Goal: Information Seeking & Learning: Compare options

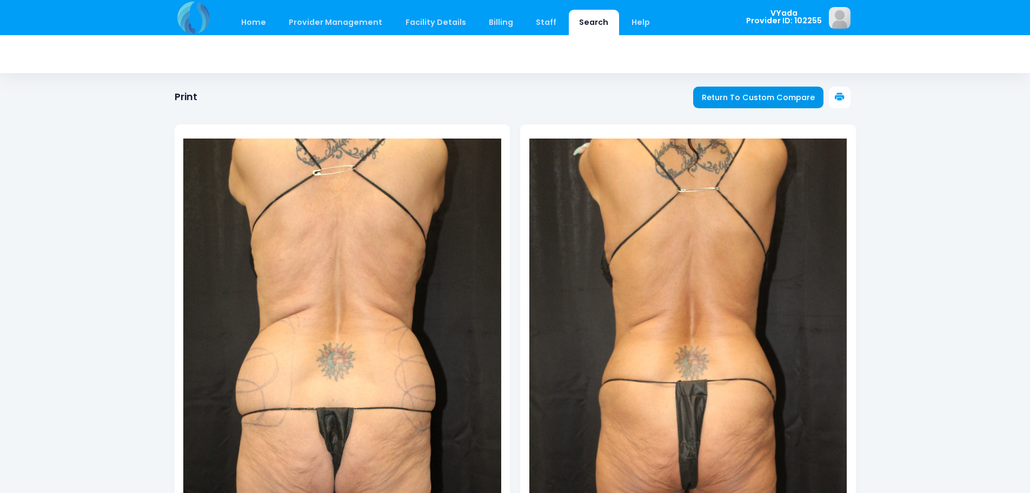
click at [759, 94] on span "Return To Custom Compare" at bounding box center [758, 97] width 113 height 11
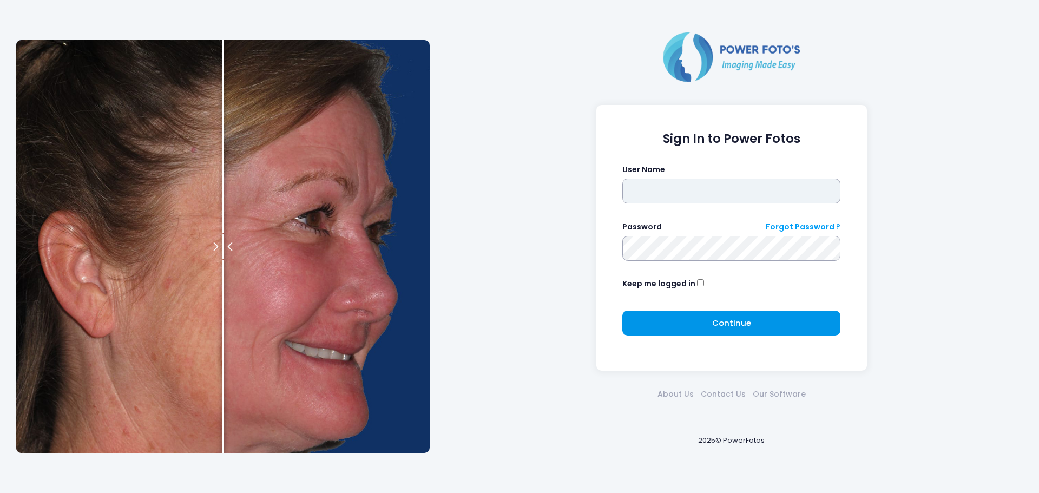
type input "*****"
click at [740, 323] on span "Continue" at bounding box center [731, 322] width 39 height 11
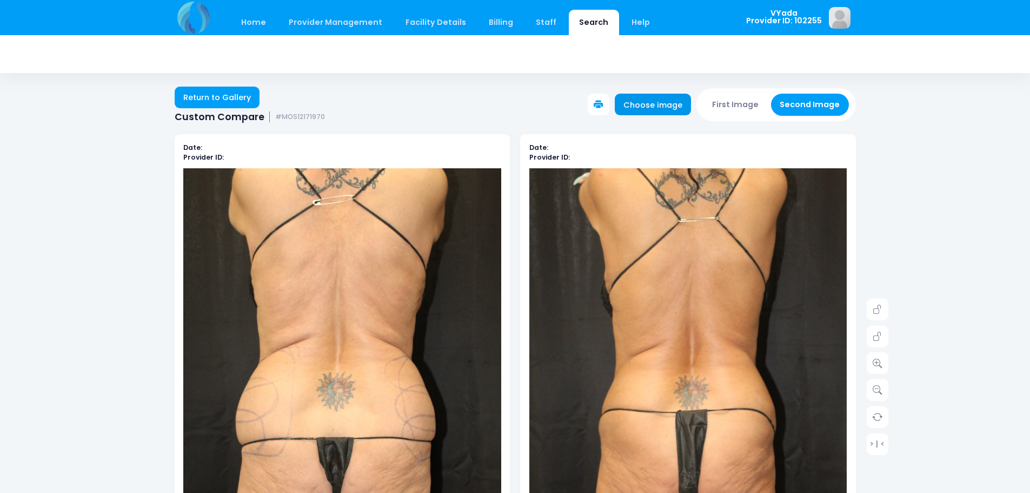
click at [676, 108] on link "Choose image" at bounding box center [653, 105] width 77 height 22
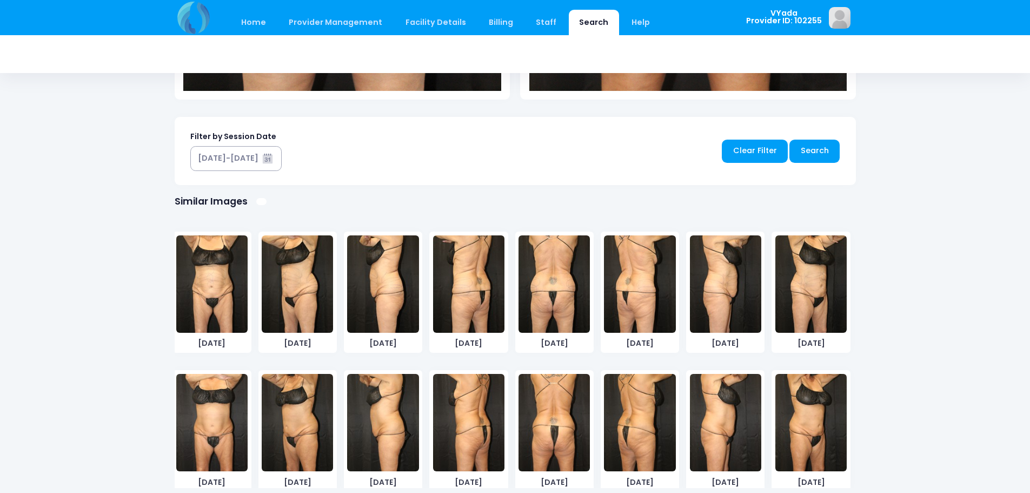
scroll to position [531, 0]
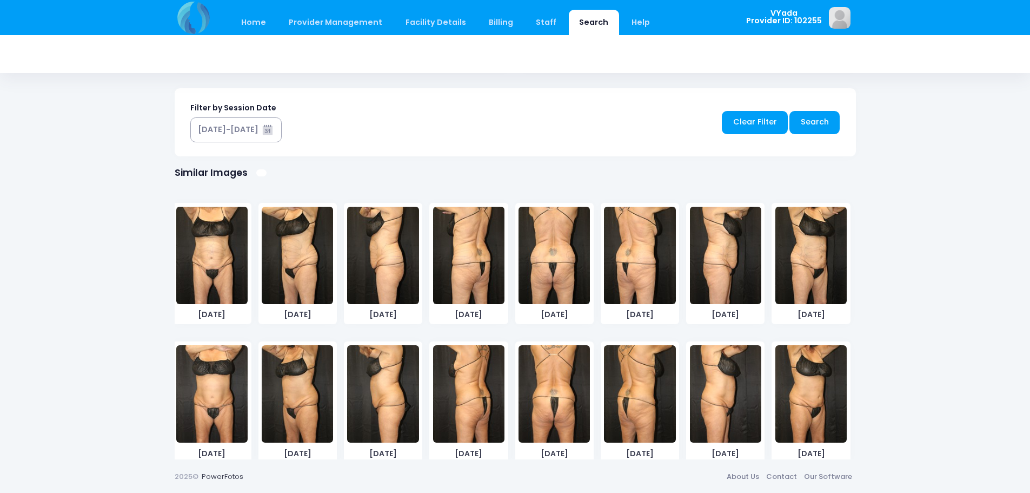
click at [856, 290] on div "Date: Provider ID: Date: Provider ID: > | < Search" at bounding box center [515, 23] width 714 height 872
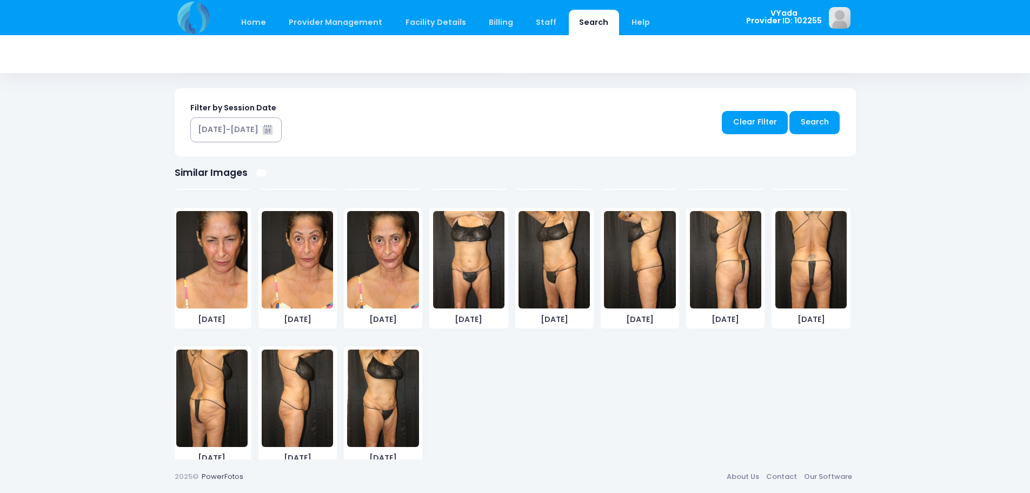
scroll to position [0, 0]
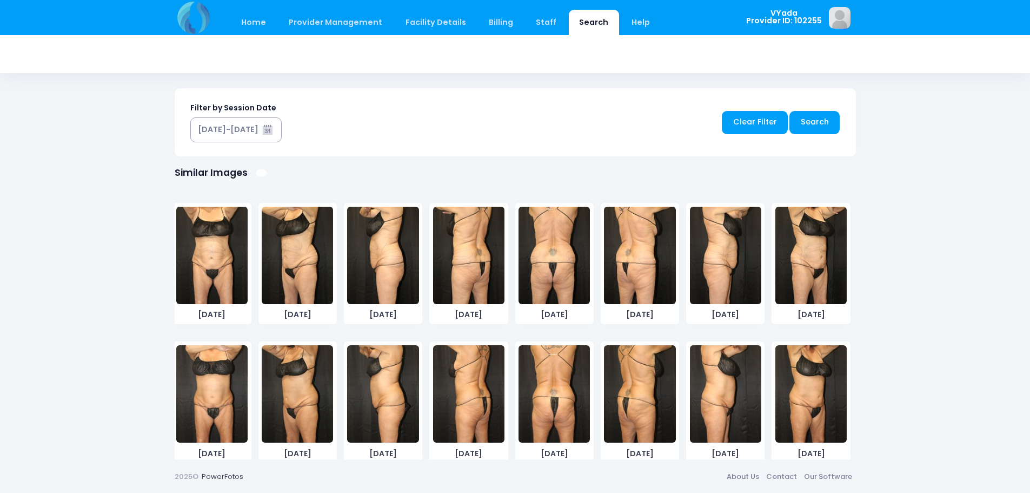
click at [806, 257] on img at bounding box center [811, 255] width 71 height 97
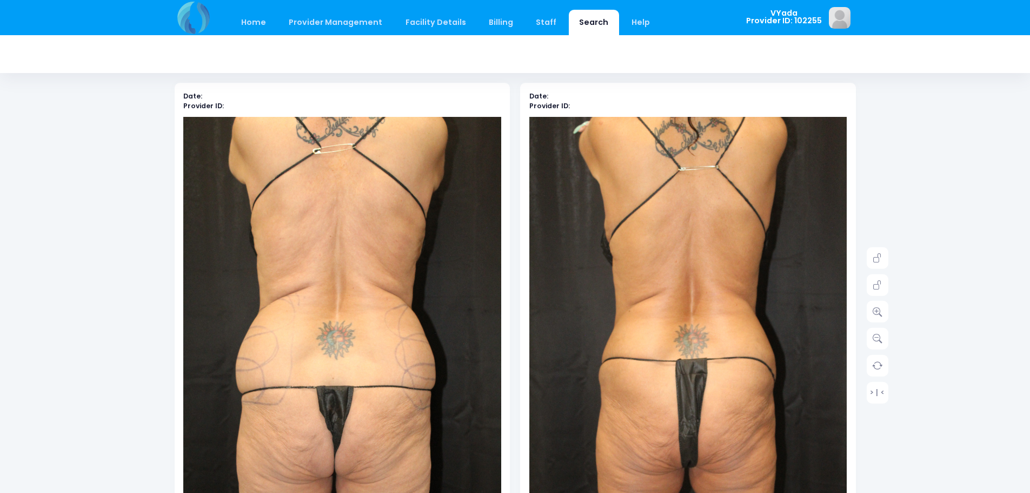
scroll to position [49, 0]
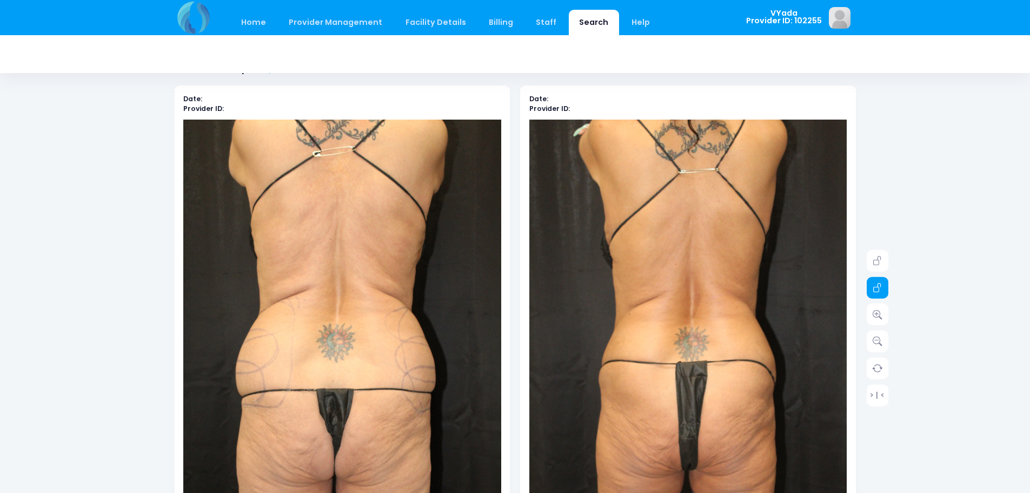
click at [883, 294] on link at bounding box center [878, 287] width 22 height 22
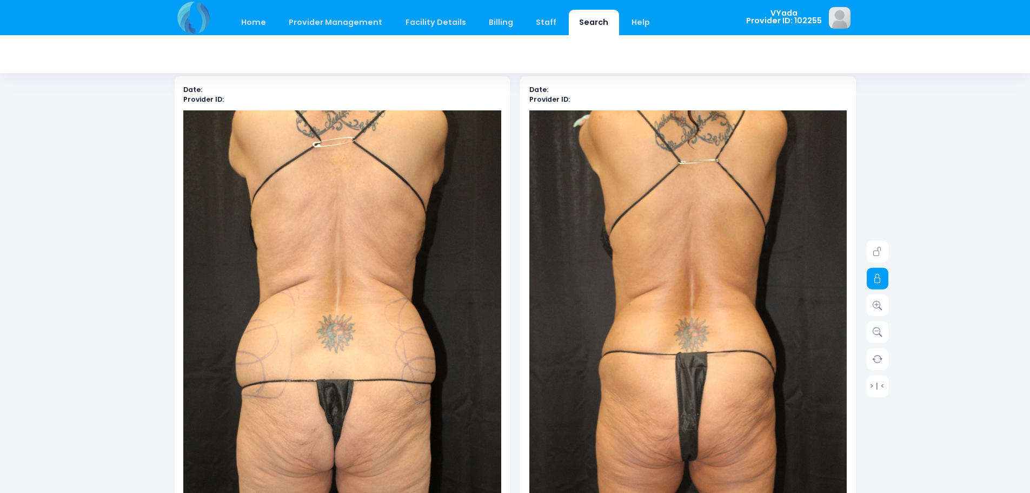
scroll to position [265, 0]
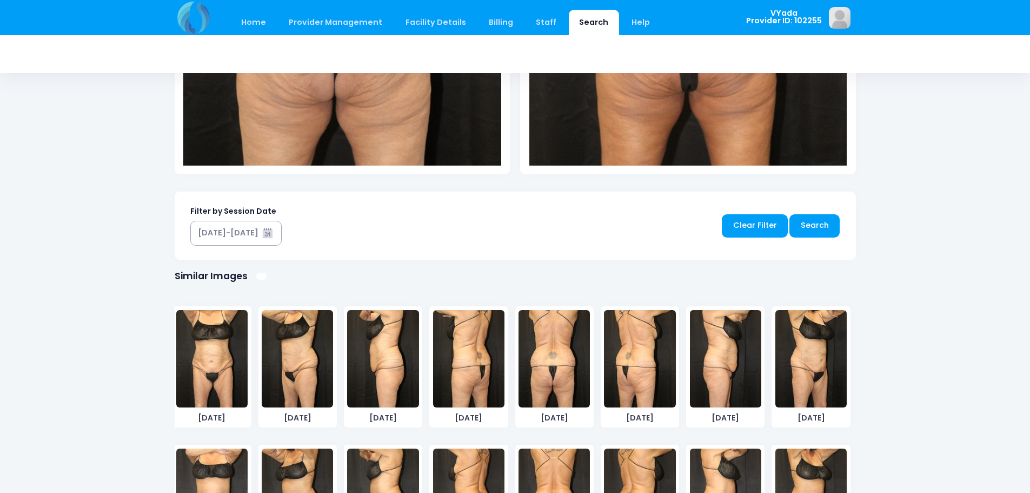
click at [819, 371] on img at bounding box center [811, 358] width 71 height 97
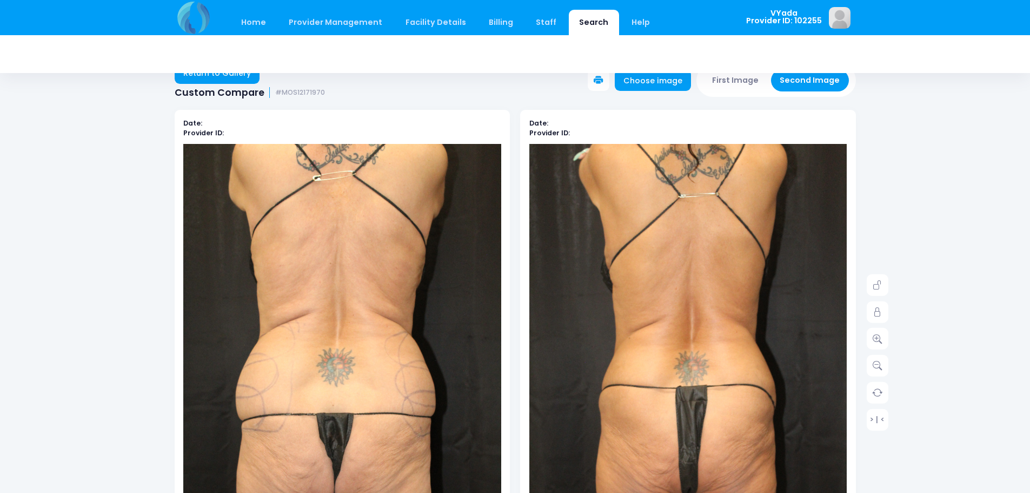
scroll to position [0, 0]
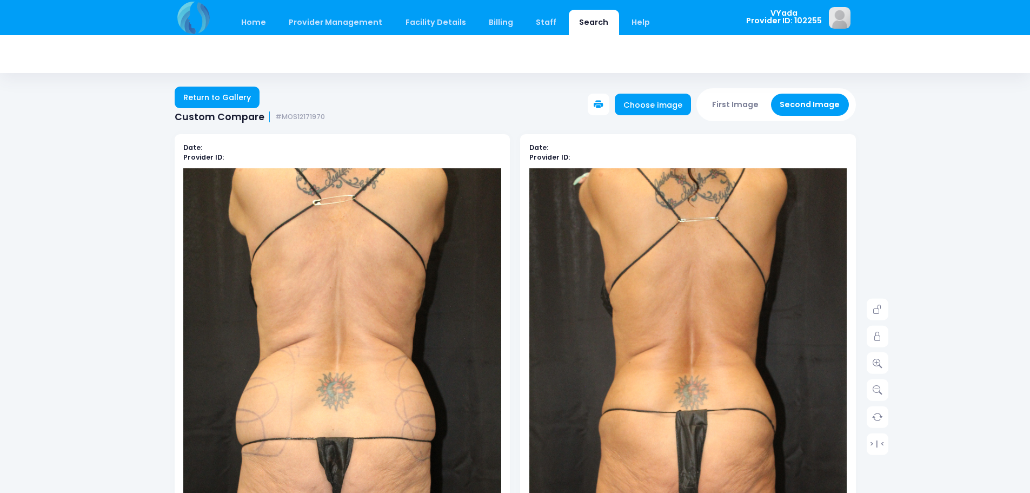
click at [755, 105] on button "First Image" at bounding box center [736, 105] width 64 height 22
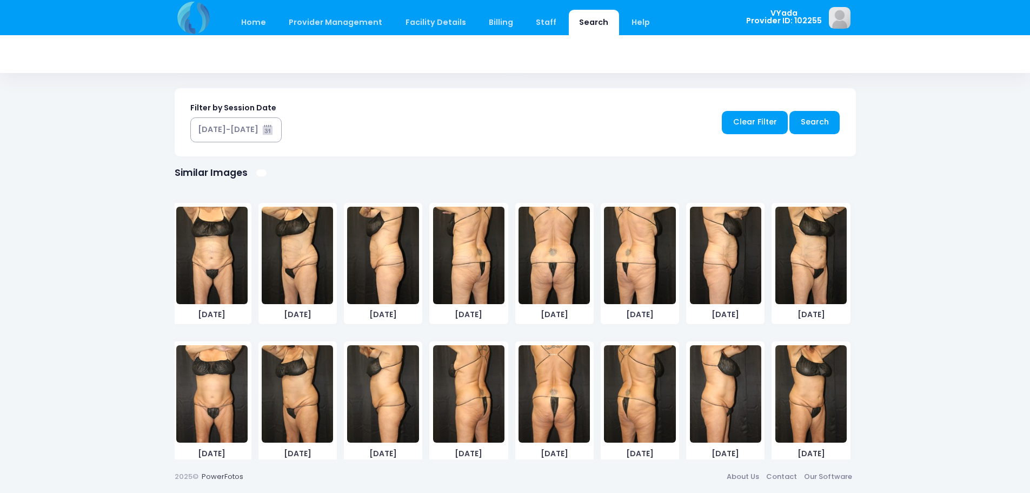
click at [799, 242] on img at bounding box center [811, 255] width 71 height 97
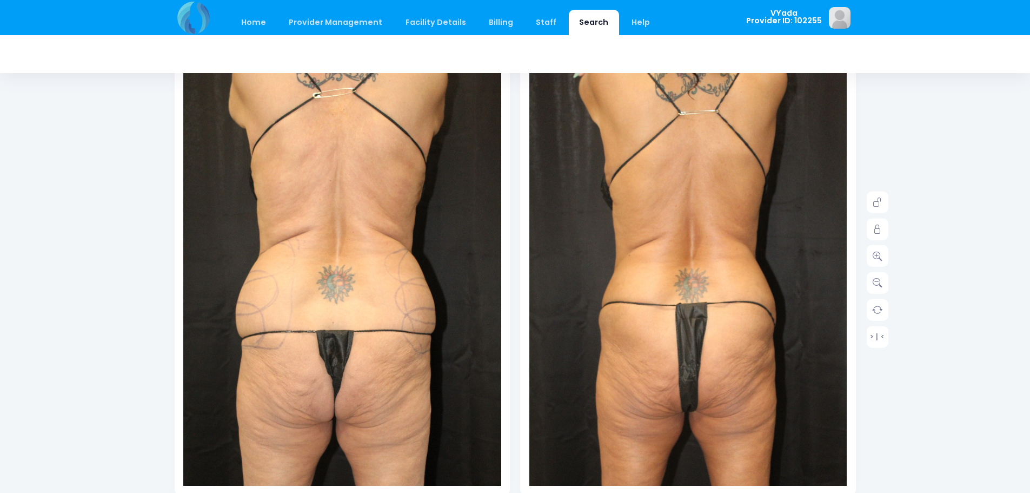
scroll to position [44, 0]
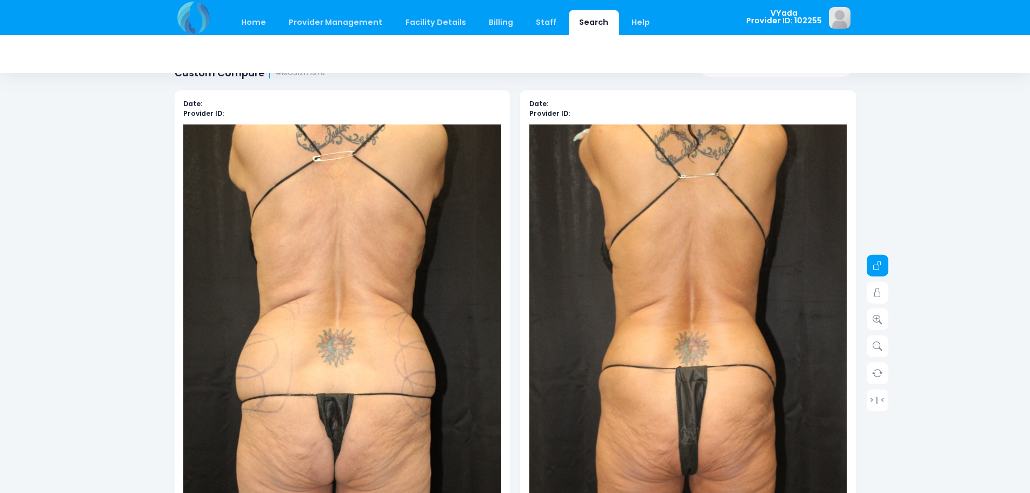
click at [878, 262] on icon at bounding box center [878, 266] width 10 height 10
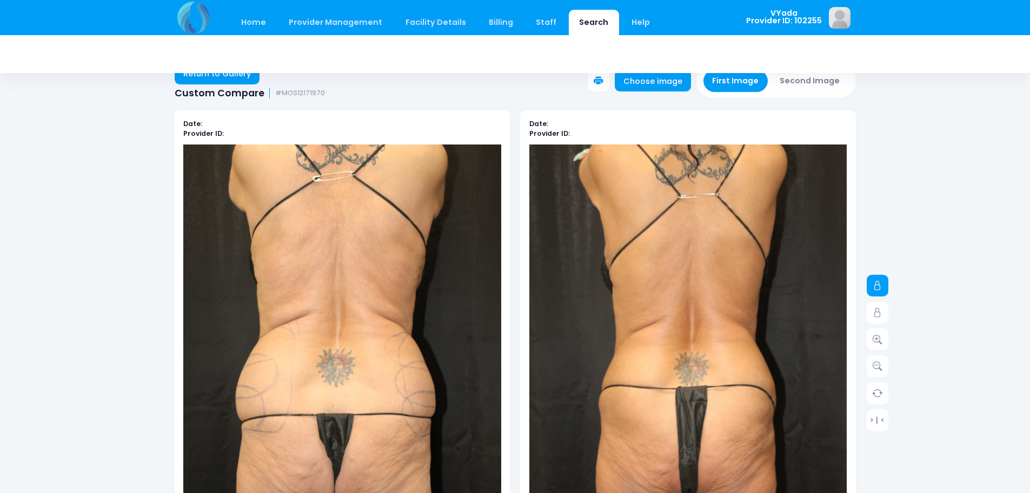
scroll to position [0, 0]
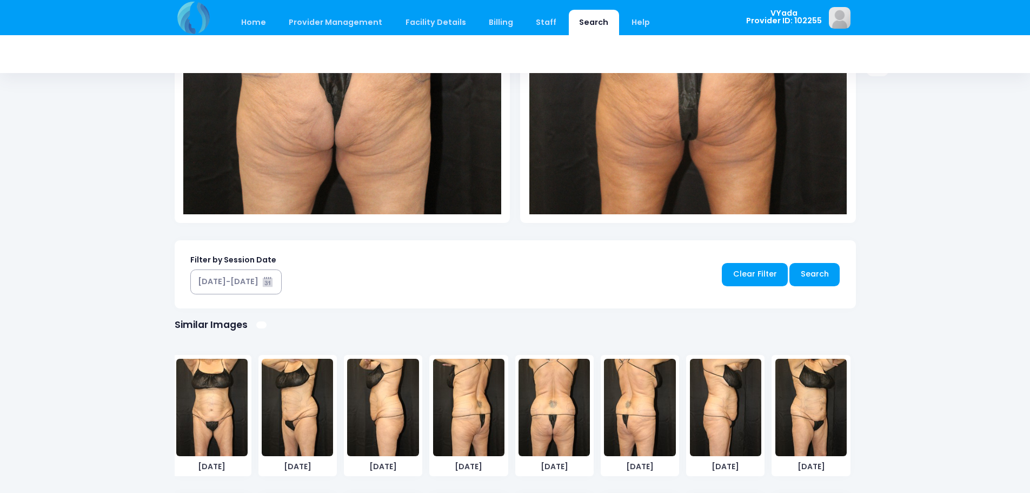
click at [812, 398] on img at bounding box center [811, 407] width 71 height 97
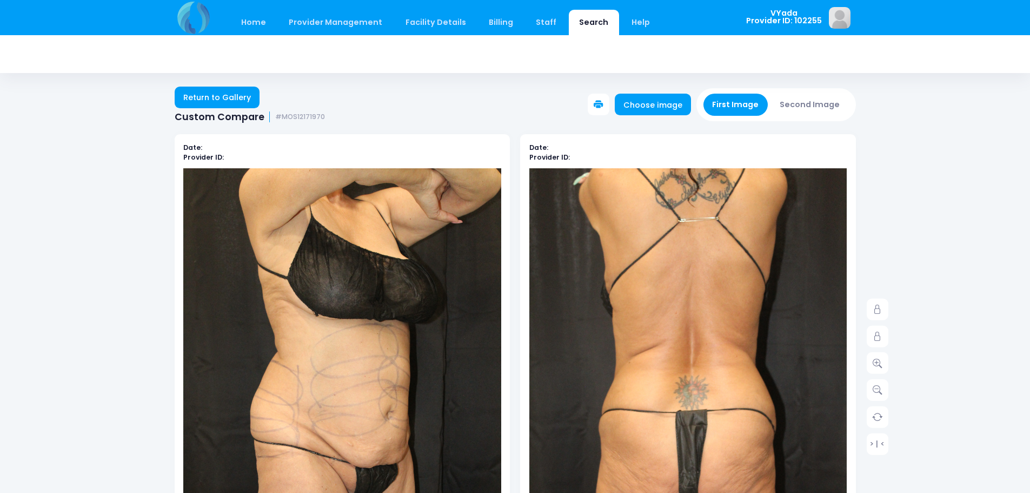
click at [825, 110] on button "Second Image" at bounding box center [810, 105] width 78 height 22
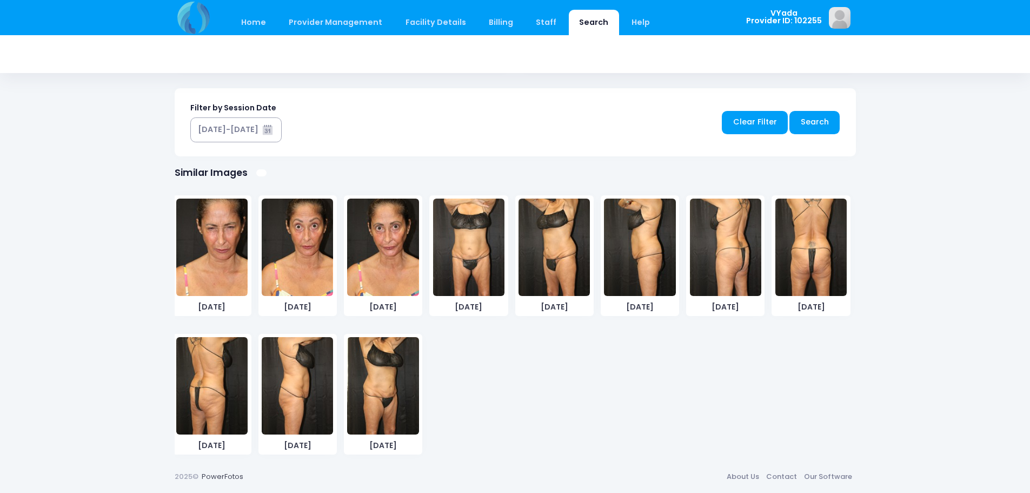
scroll to position [291, 0]
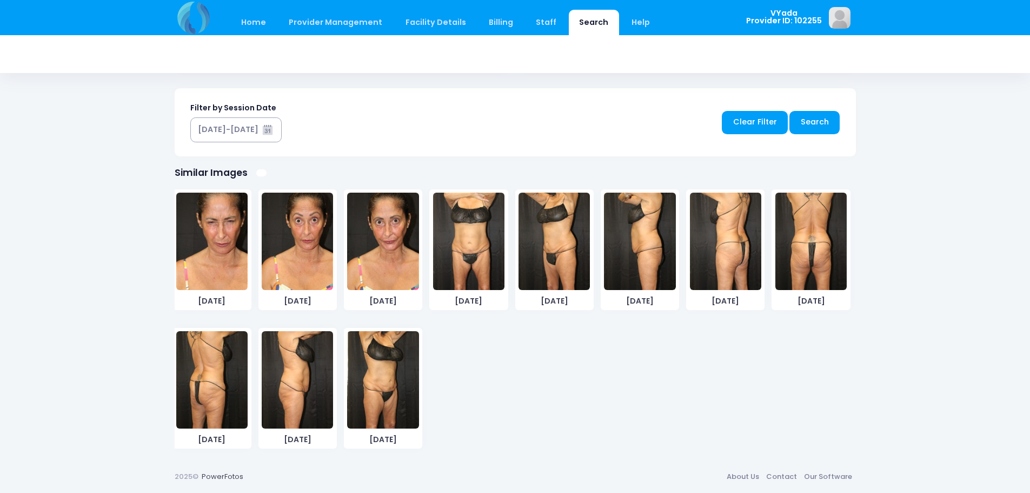
click at [393, 353] on img at bounding box center [382, 379] width 71 height 97
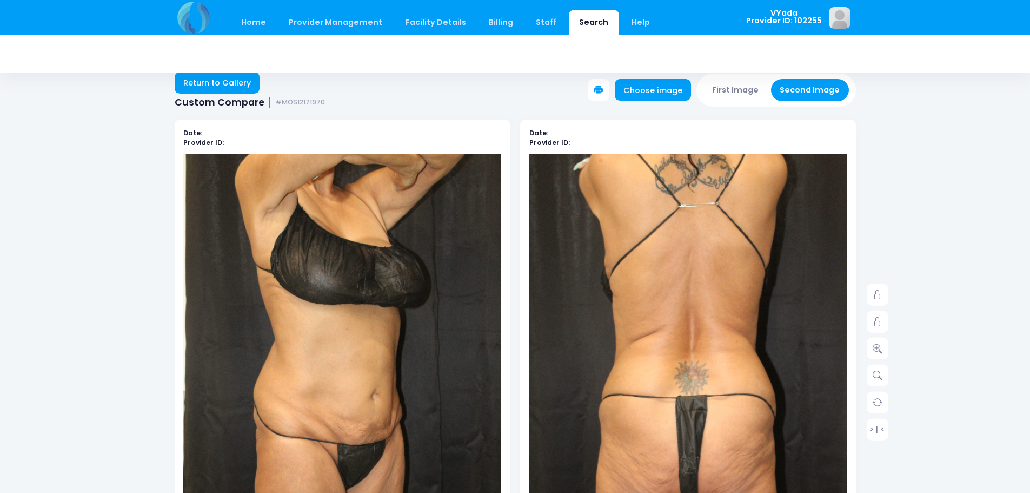
scroll to position [0, 0]
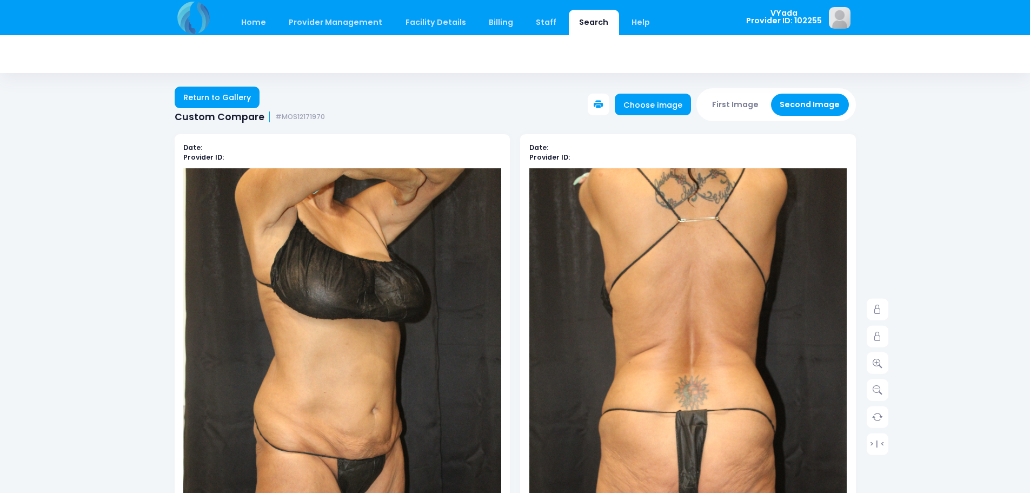
click at [743, 108] on button "First Image" at bounding box center [736, 105] width 64 height 22
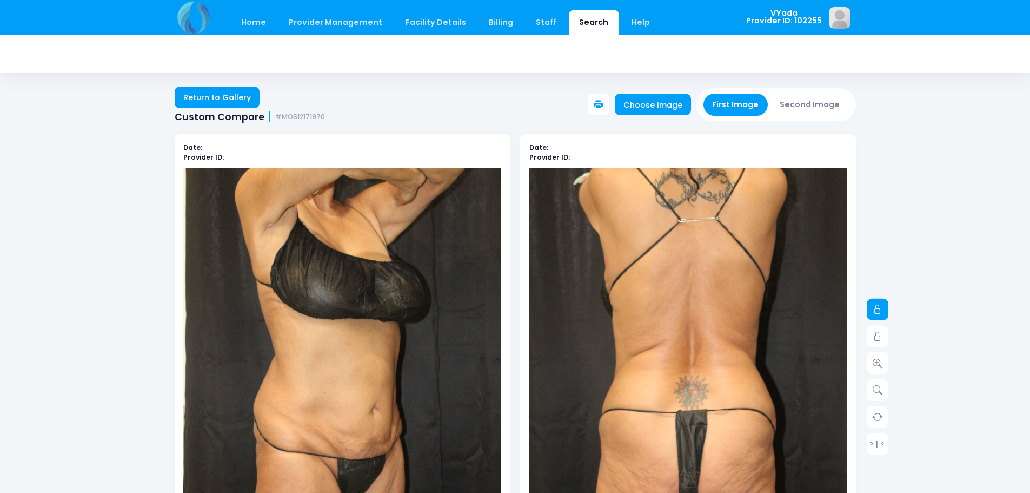
click at [880, 316] on link at bounding box center [878, 310] width 22 height 22
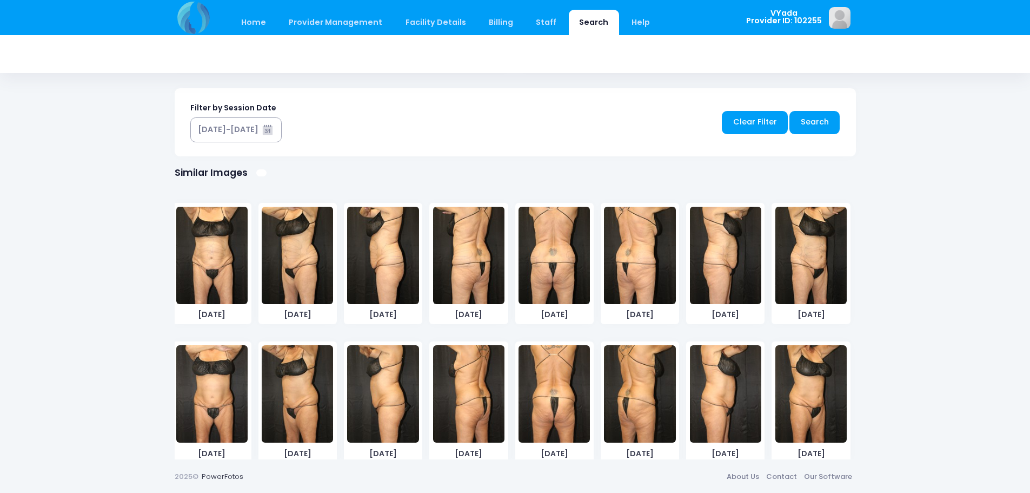
click at [817, 263] on img at bounding box center [811, 255] width 71 height 97
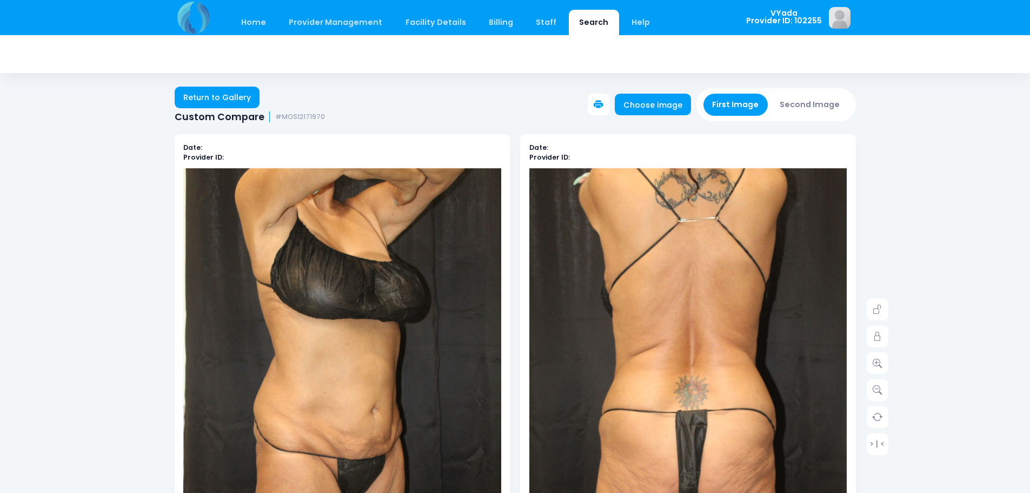
scroll to position [379, 0]
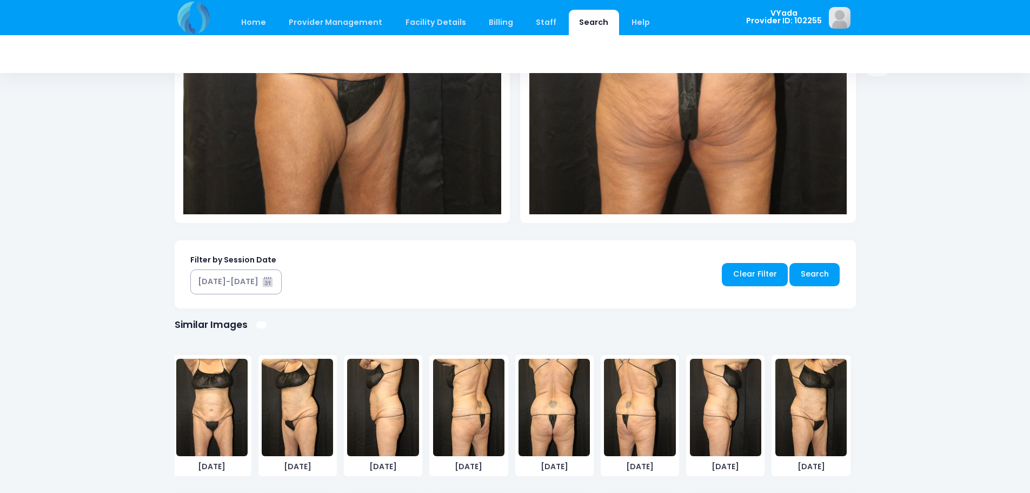
click at [808, 395] on img at bounding box center [811, 407] width 71 height 97
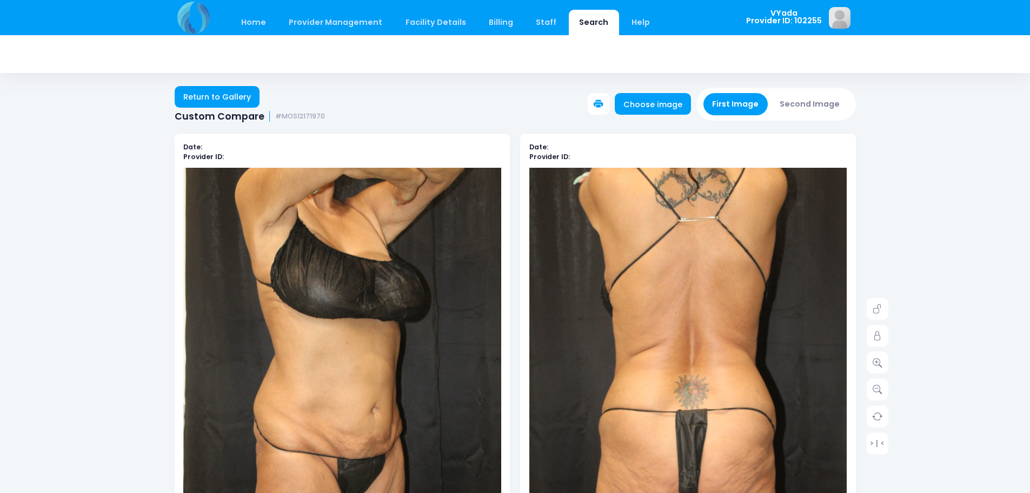
scroll to position [0, 0]
click at [873, 312] on icon at bounding box center [878, 310] width 10 height 10
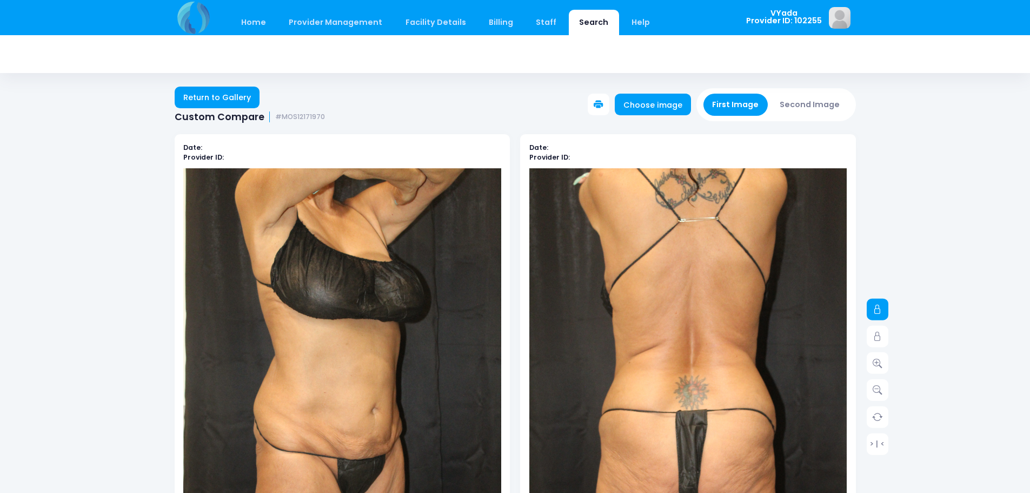
click at [880, 313] on icon at bounding box center [878, 310] width 10 height 10
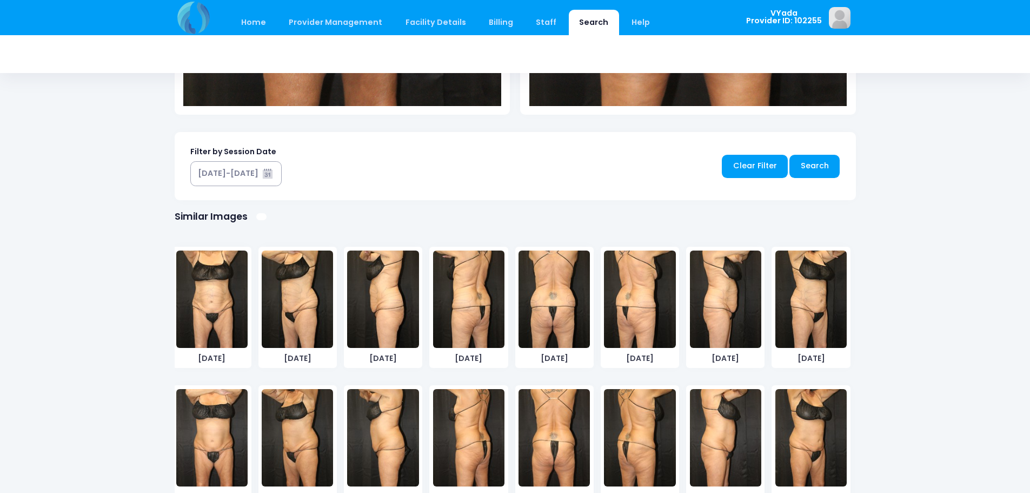
click at [801, 313] on img at bounding box center [811, 298] width 71 height 97
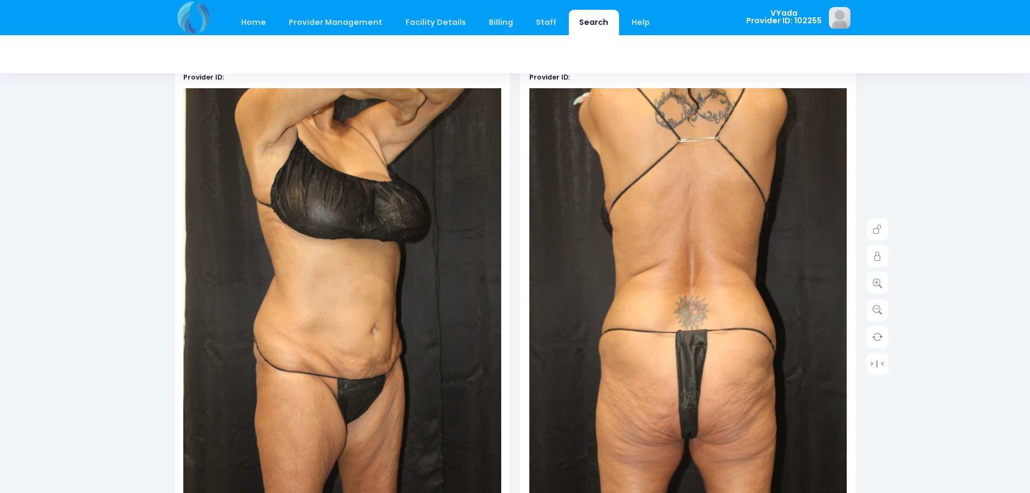
scroll to position [49, 0]
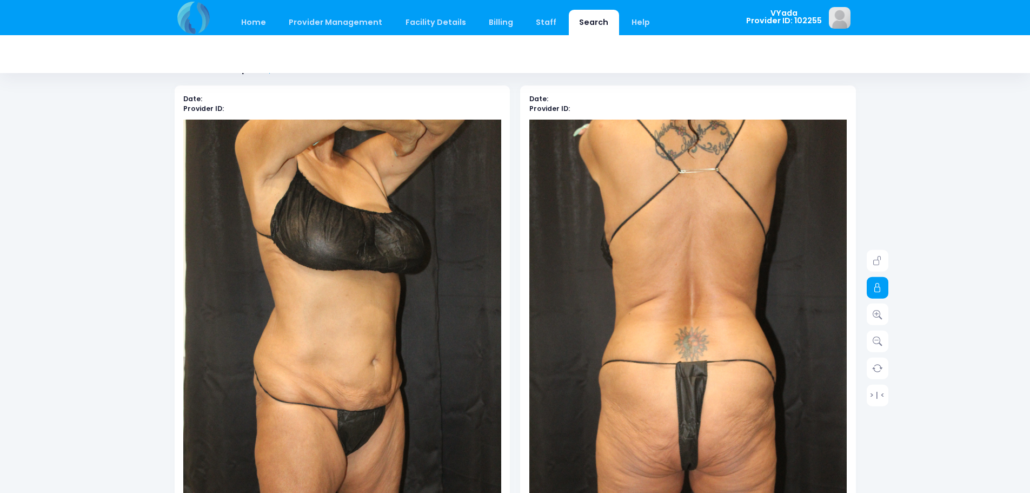
click at [875, 287] on icon at bounding box center [878, 288] width 10 height 10
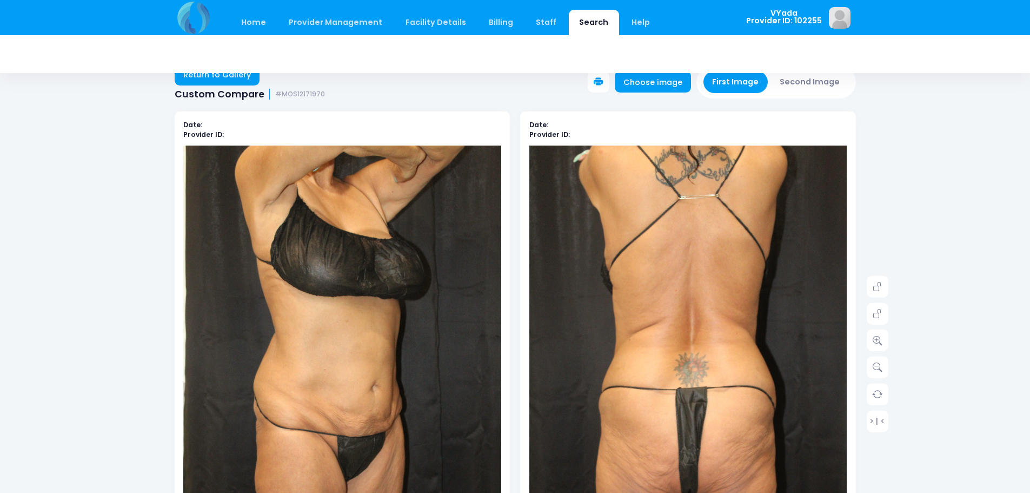
scroll to position [0, 0]
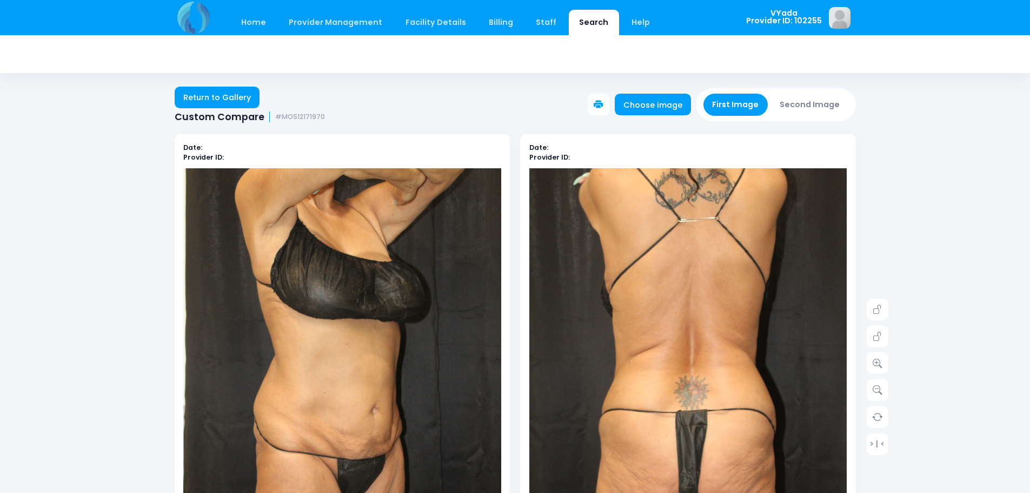
click at [804, 105] on button "Second Image" at bounding box center [810, 105] width 78 height 22
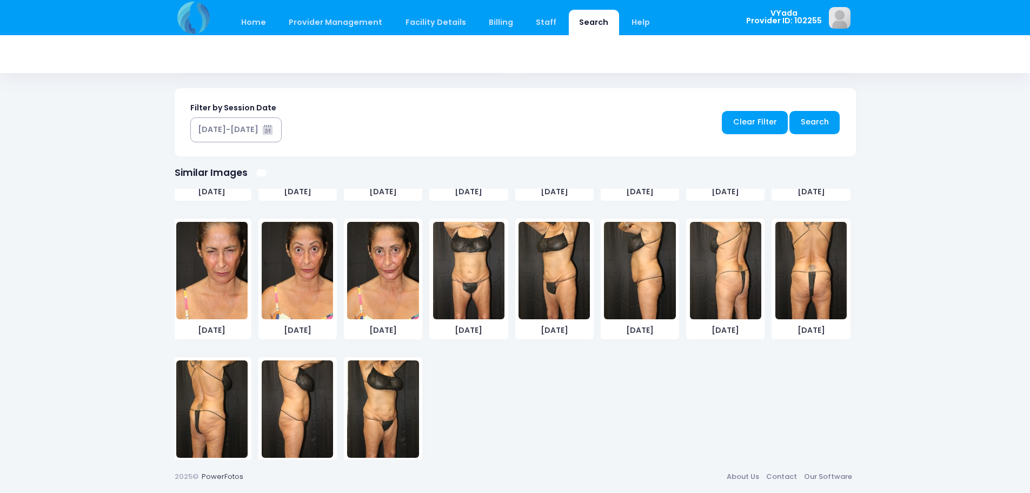
scroll to position [291, 0]
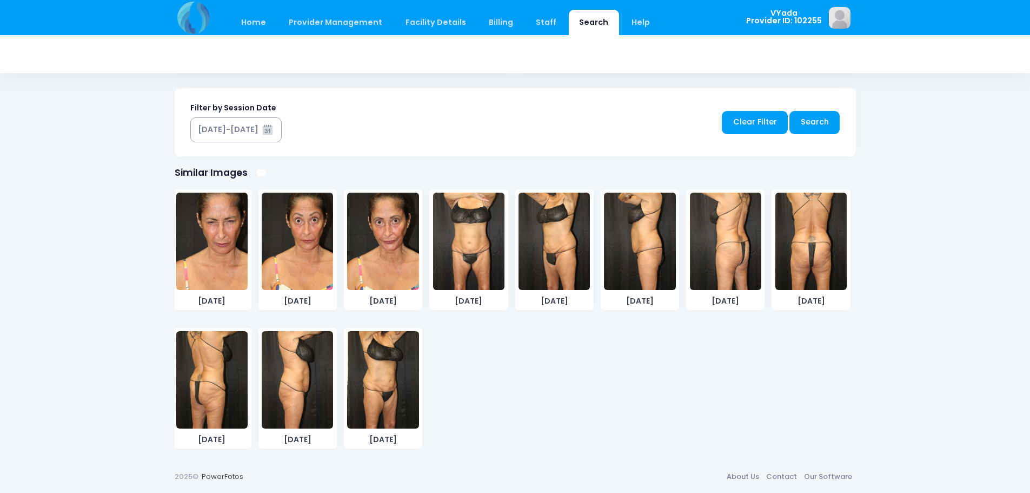
click at [367, 348] on img at bounding box center [382, 379] width 71 height 97
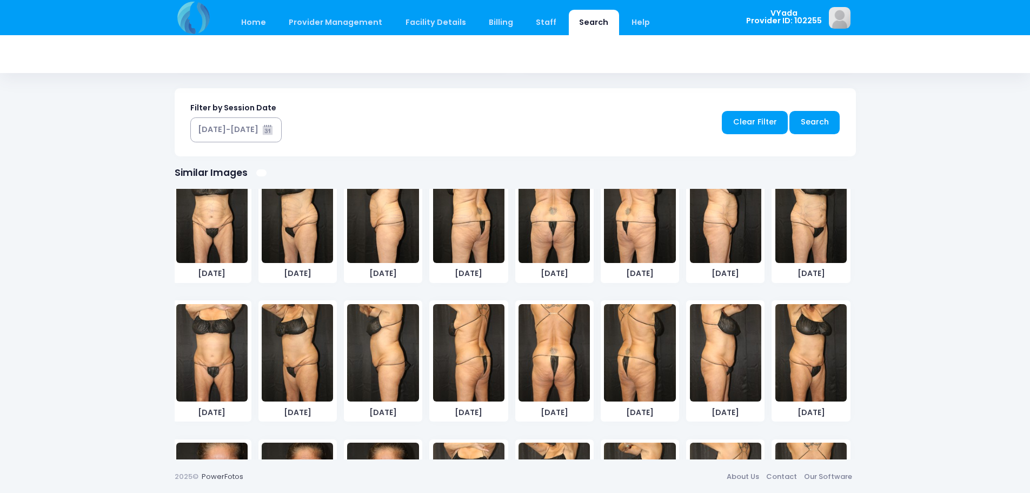
scroll to position [0, 0]
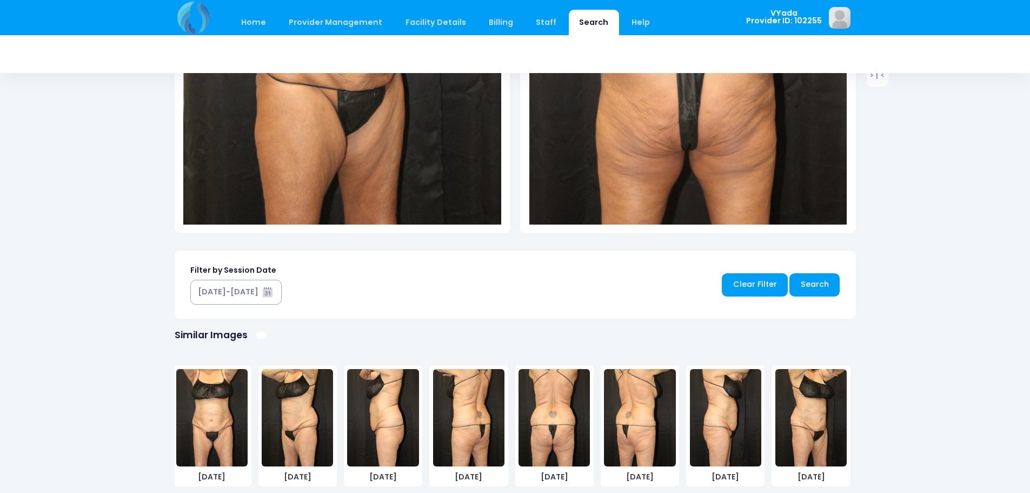
click at [825, 388] on img at bounding box center [811, 417] width 71 height 97
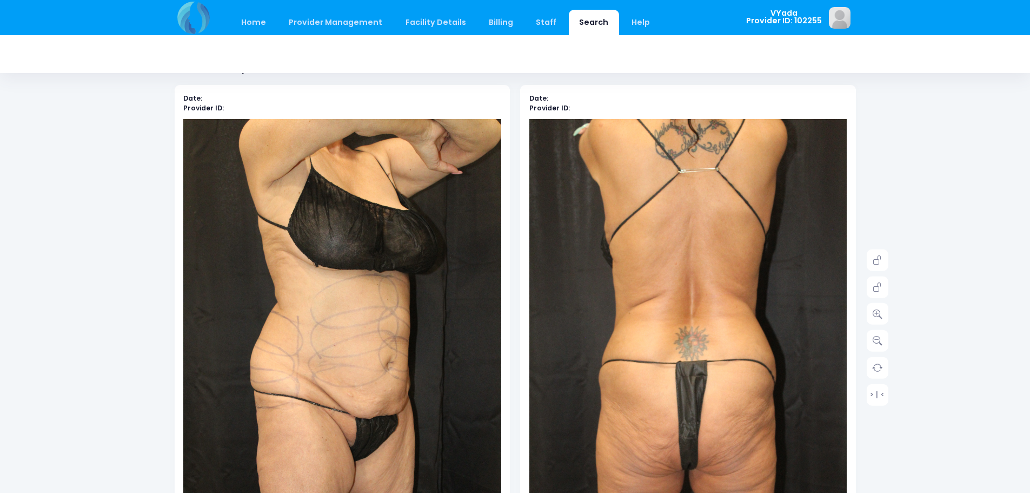
scroll to position [49, 0]
click at [885, 258] on link at bounding box center [878, 261] width 22 height 22
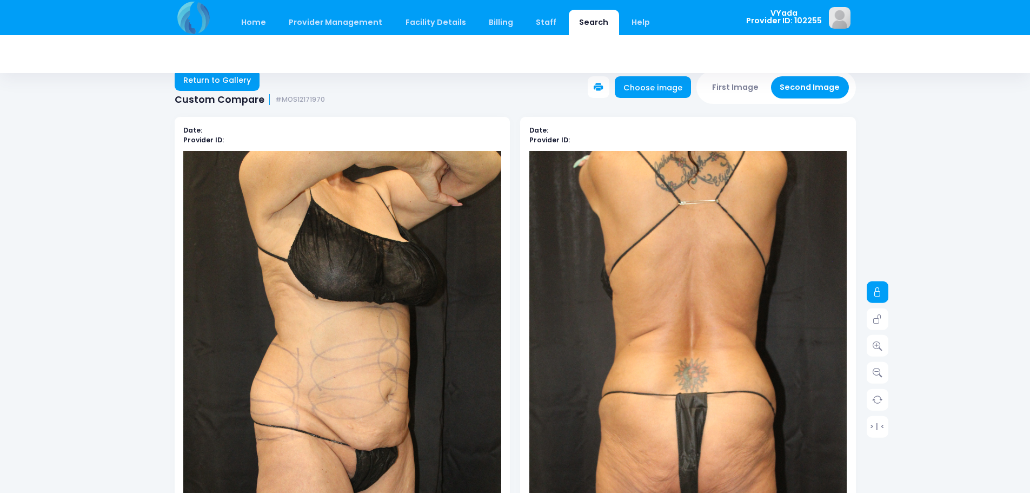
scroll to position [0, 0]
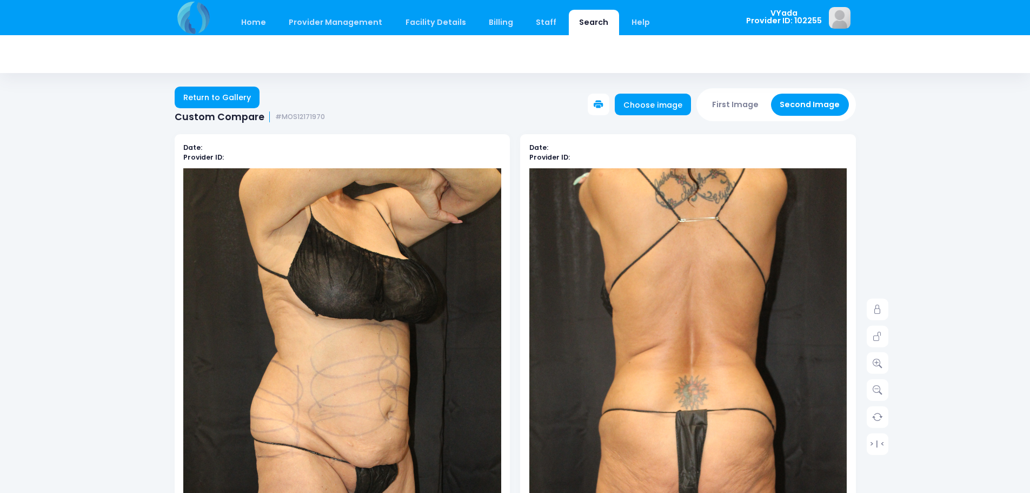
click at [741, 107] on button "First Image" at bounding box center [736, 105] width 64 height 22
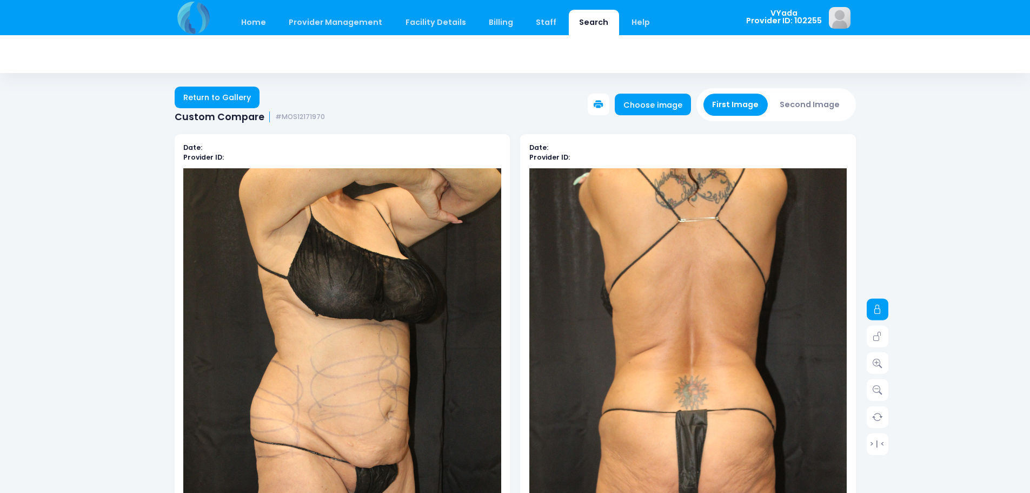
click at [883, 310] on link at bounding box center [878, 310] width 22 height 22
click at [880, 309] on icon at bounding box center [878, 310] width 10 height 10
click at [814, 111] on button "Second Image" at bounding box center [810, 105] width 78 height 22
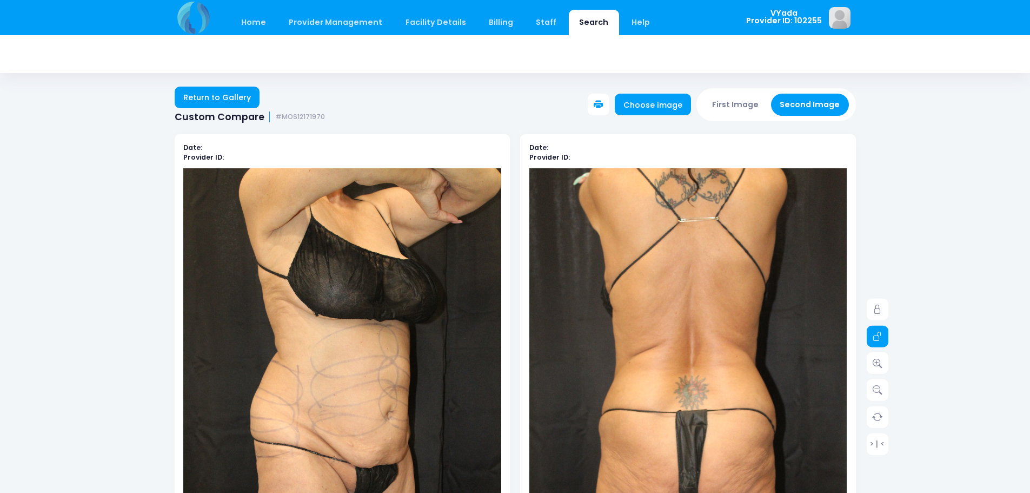
click at [879, 336] on icon at bounding box center [878, 337] width 10 height 10
click at [880, 334] on icon at bounding box center [878, 337] width 10 height 10
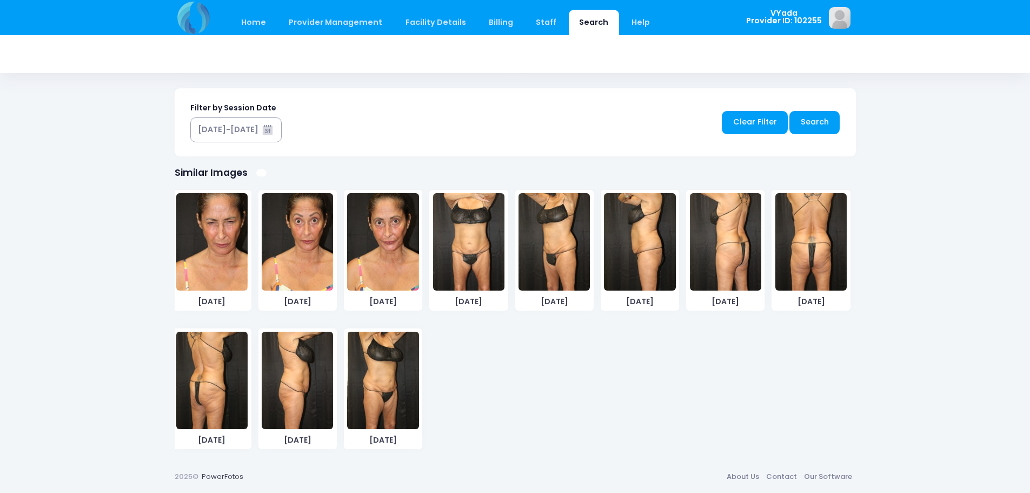
scroll to position [291, 0]
click at [369, 391] on img at bounding box center [382, 379] width 71 height 97
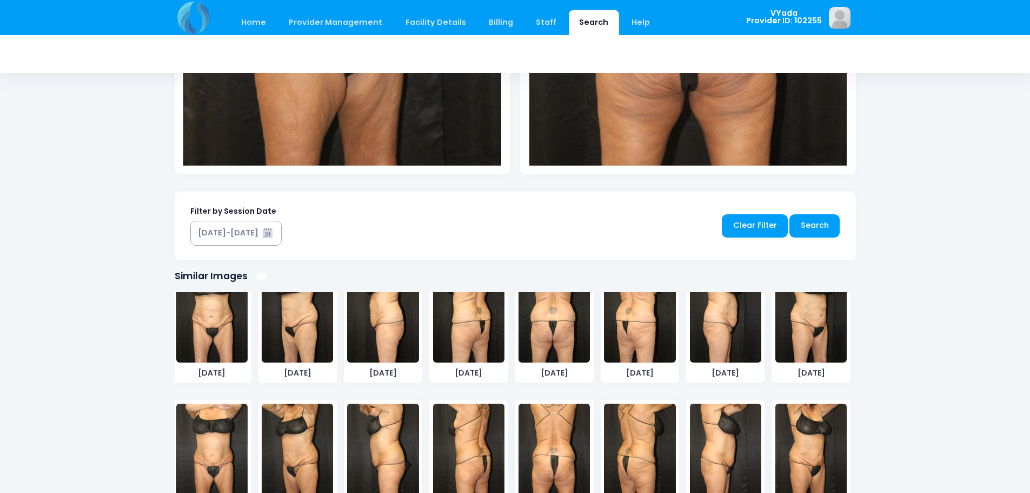
scroll to position [0, 0]
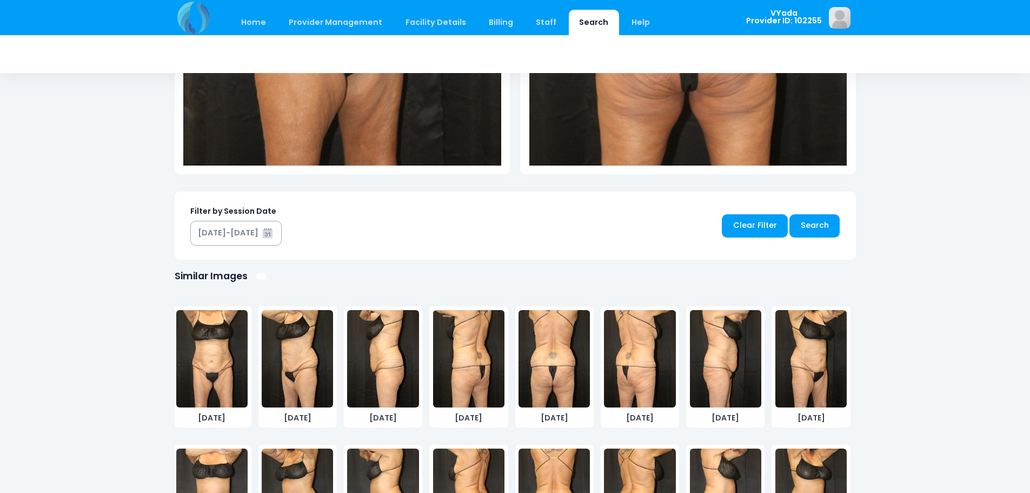
click at [790, 369] on img at bounding box center [811, 358] width 71 height 97
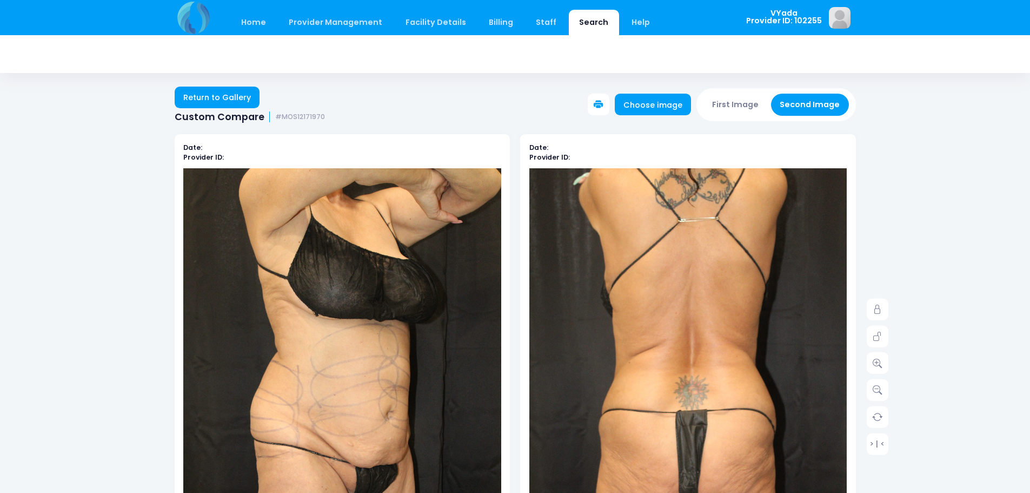
click at [739, 100] on button "First Image" at bounding box center [736, 105] width 64 height 22
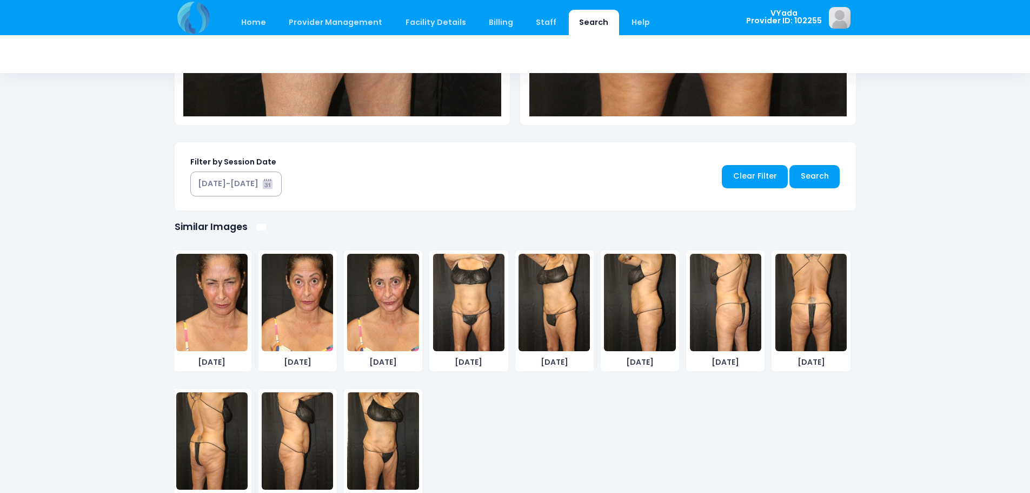
scroll to position [291, 0]
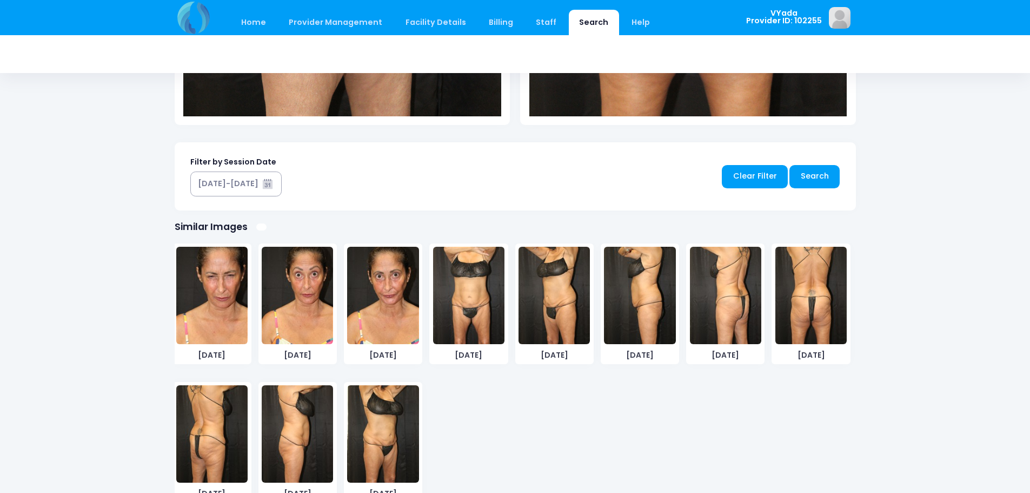
click at [391, 429] on img at bounding box center [382, 433] width 71 height 97
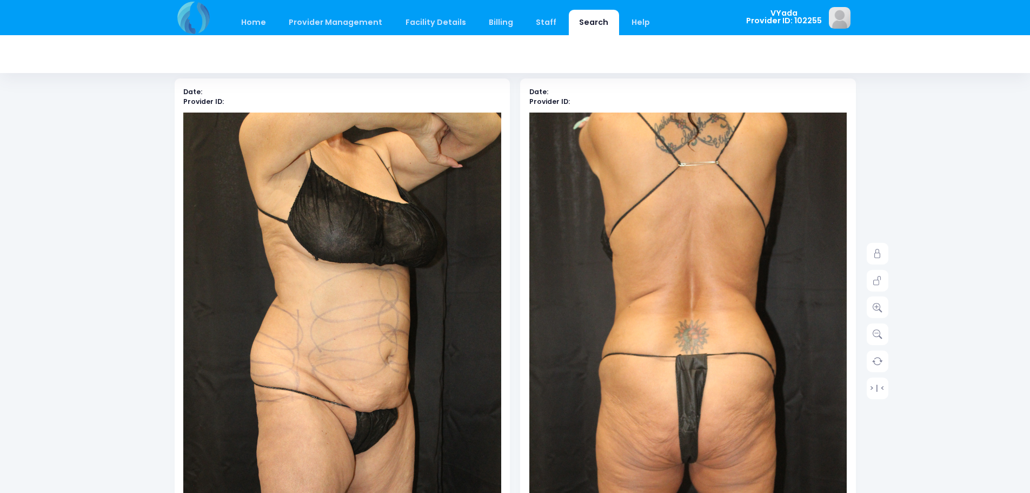
scroll to position [49, 0]
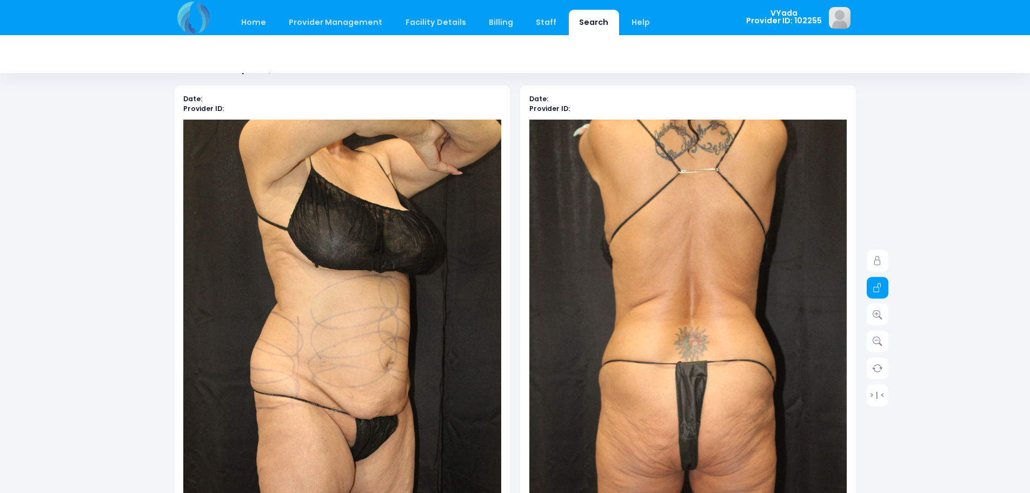
click at [873, 288] on icon at bounding box center [878, 288] width 10 height 10
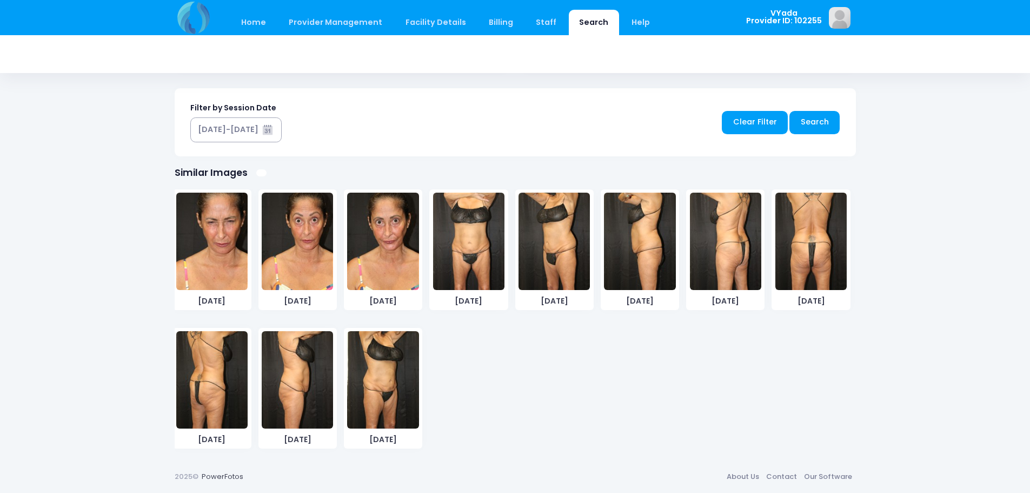
click at [383, 387] on img at bounding box center [382, 379] width 71 height 97
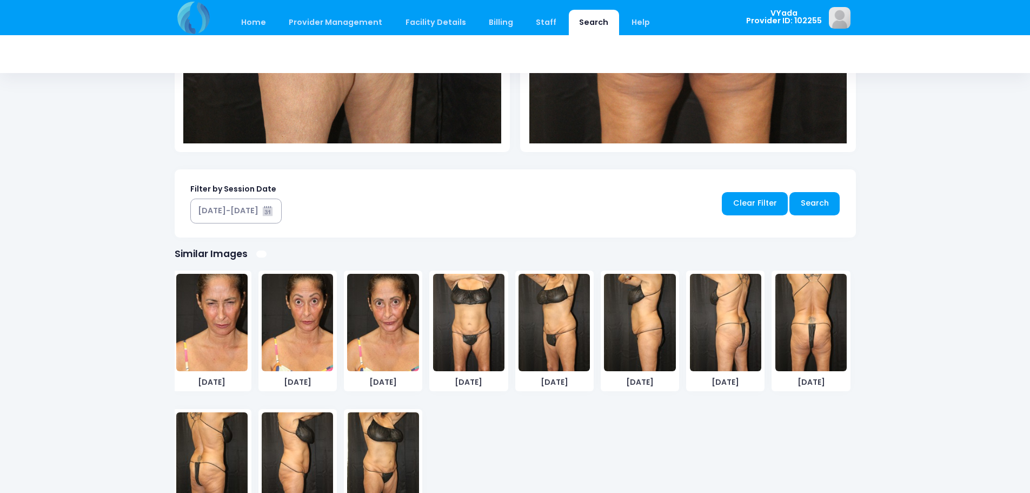
scroll to position [531, 0]
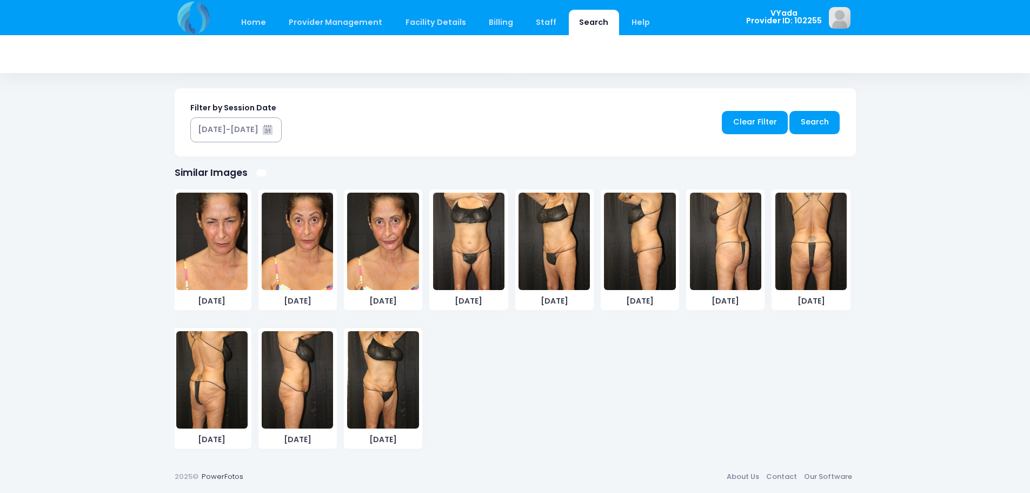
click at [389, 367] on img at bounding box center [382, 379] width 71 height 97
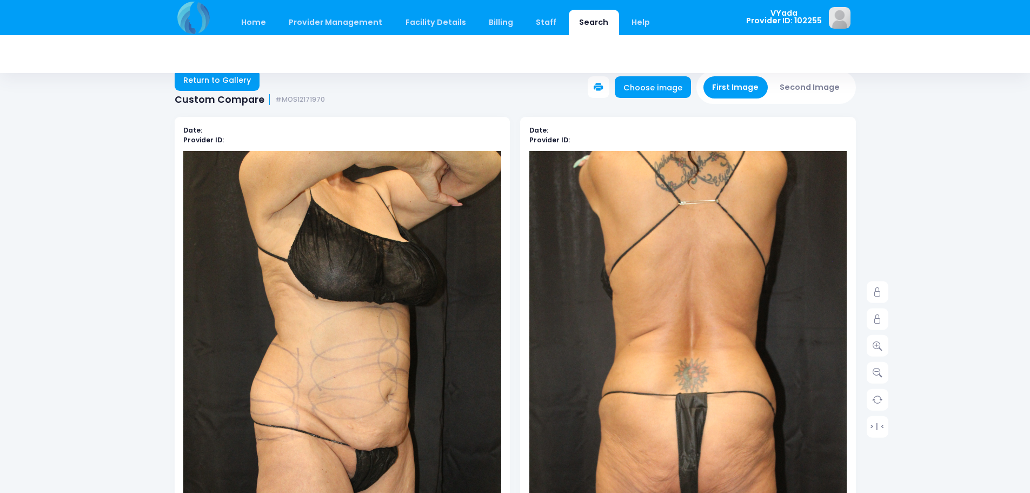
scroll to position [0, 0]
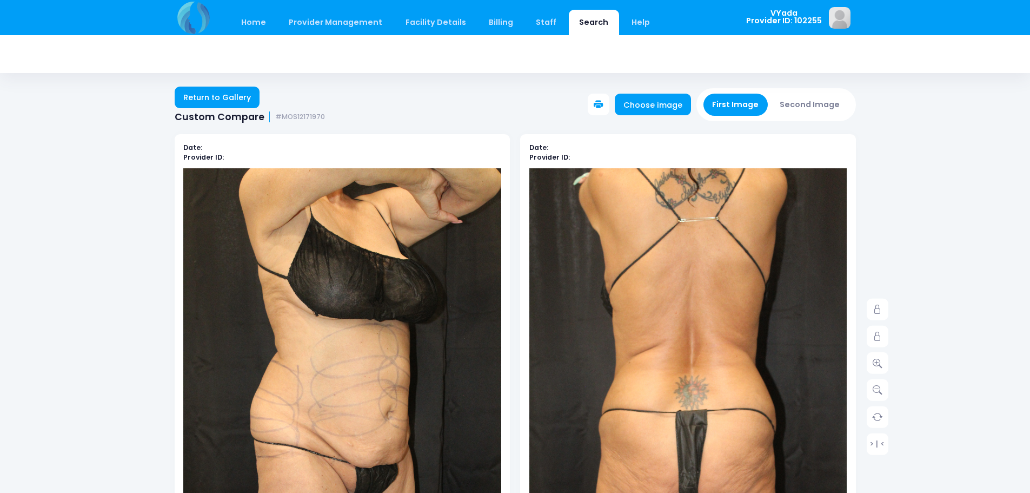
click at [825, 109] on button "Second Image" at bounding box center [810, 105] width 78 height 22
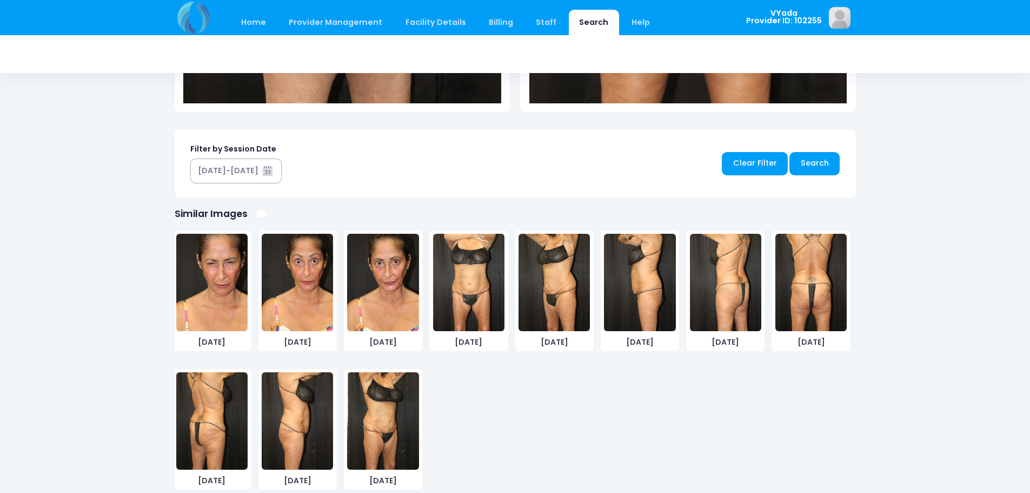
scroll to position [531, 0]
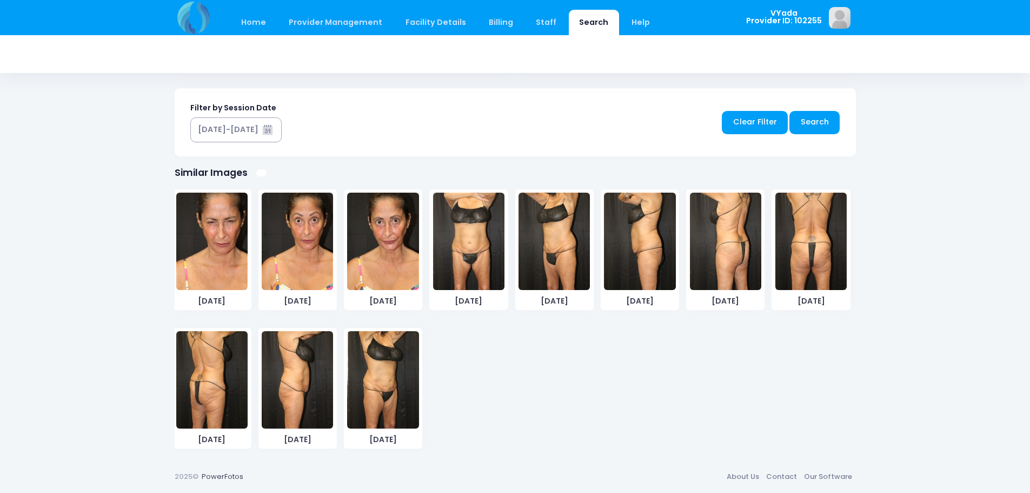
click at [387, 401] on img at bounding box center [382, 379] width 71 height 97
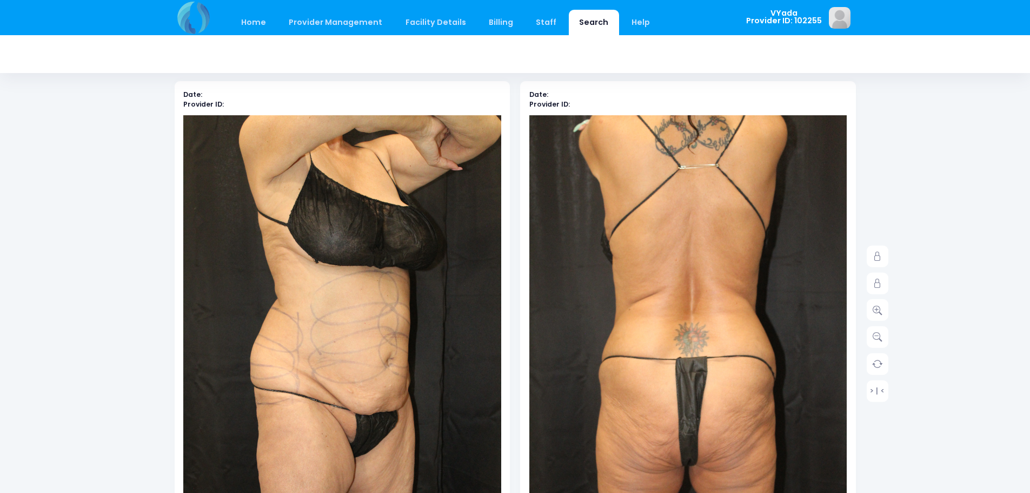
scroll to position [49, 0]
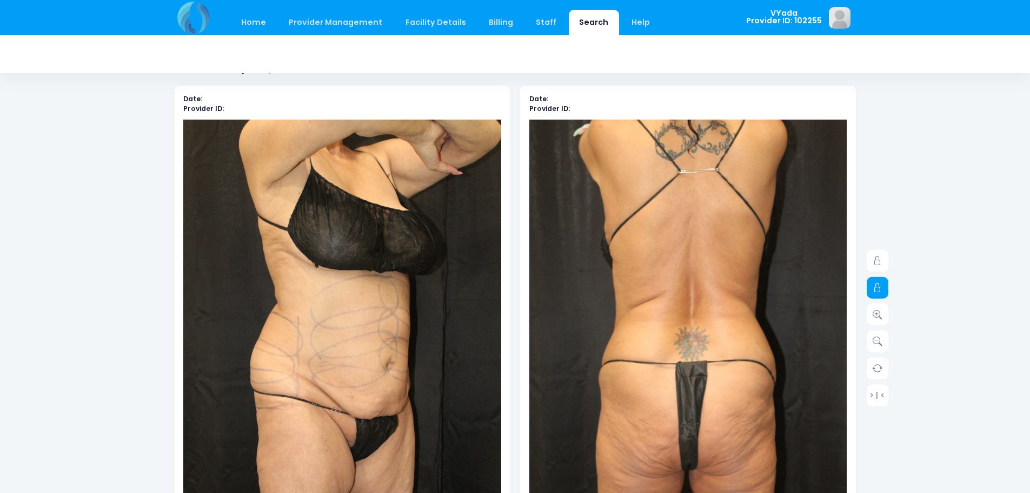
click at [880, 283] on icon at bounding box center [878, 288] width 10 height 10
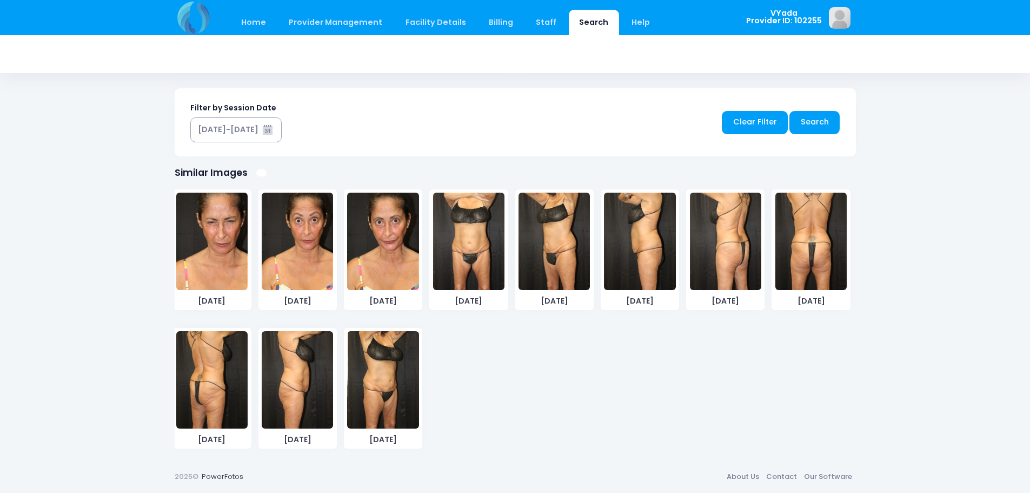
click at [409, 360] on img at bounding box center [382, 379] width 71 height 97
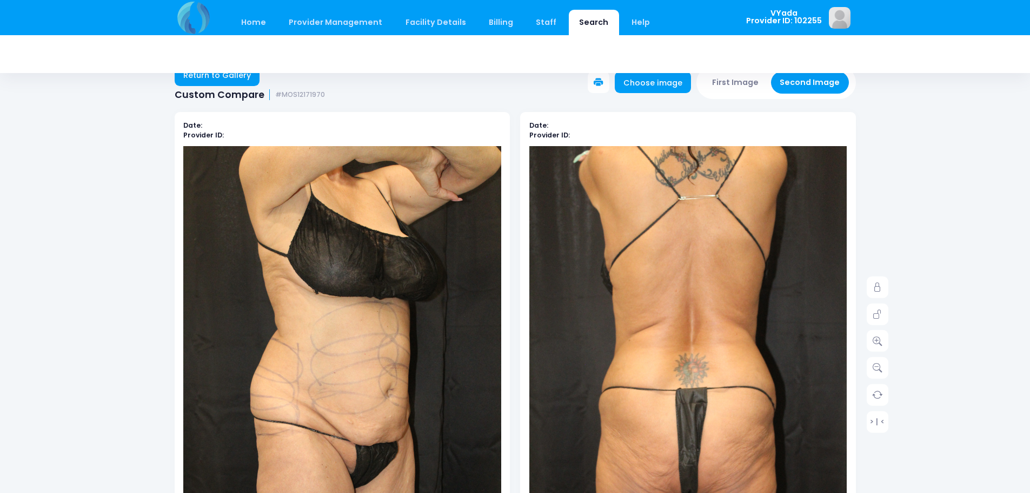
scroll to position [0, 0]
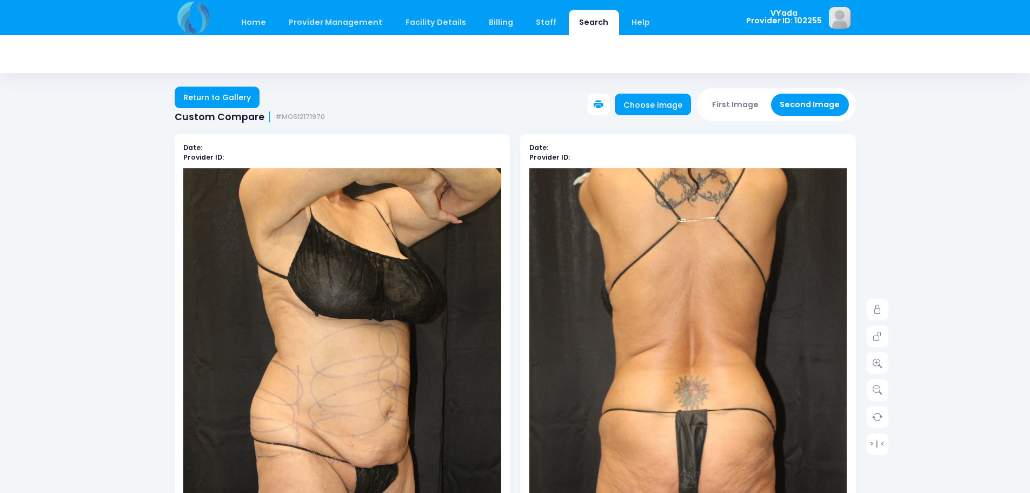
click at [607, 319] on img at bounding box center [689, 406] width 318 height 477
click at [658, 107] on link "Choose image" at bounding box center [653, 105] width 77 height 22
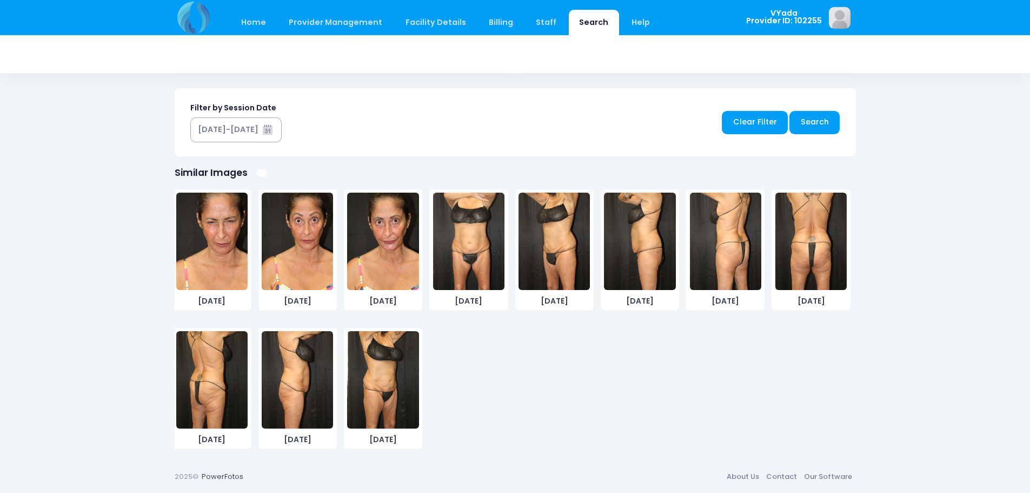
click at [398, 371] on img at bounding box center [382, 379] width 71 height 97
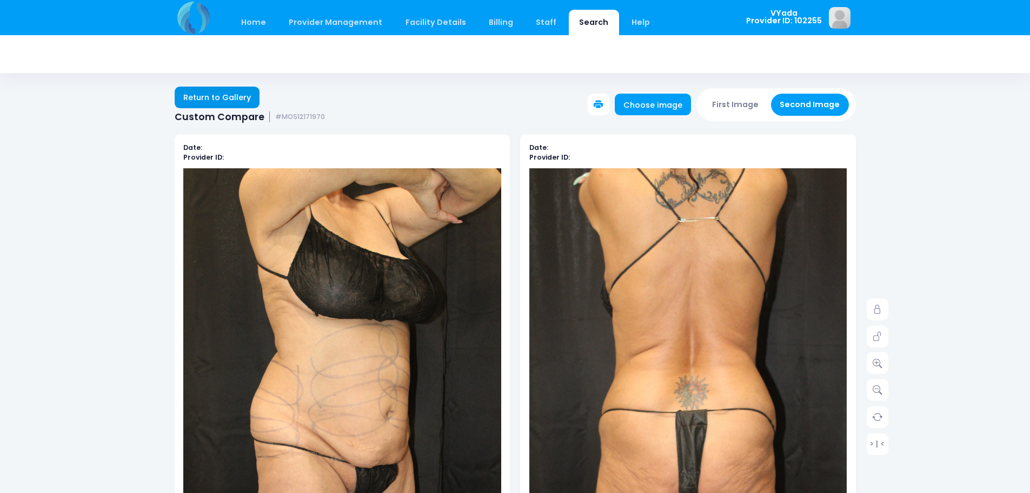
click at [232, 95] on link "Return to Gallery" at bounding box center [217, 98] width 85 height 22
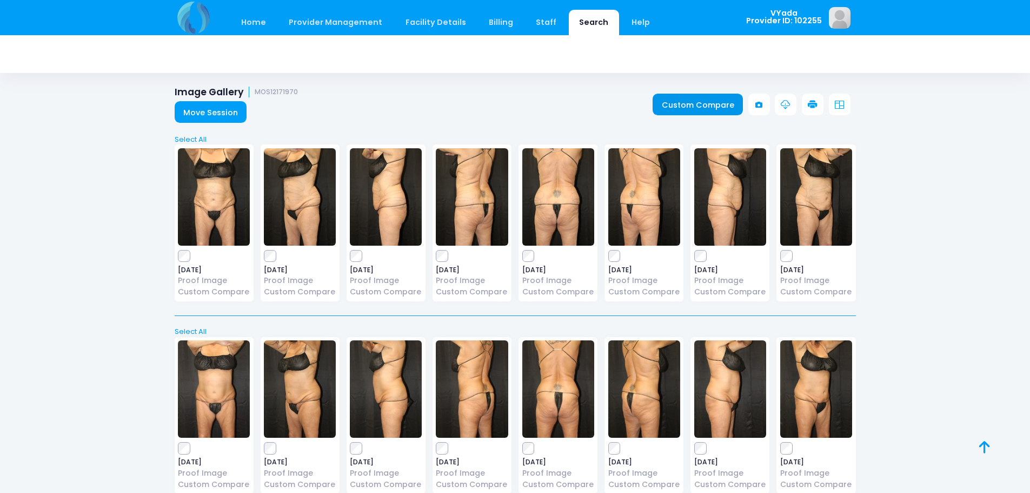
click at [695, 105] on link "Custom Compare" at bounding box center [698, 105] width 90 height 22
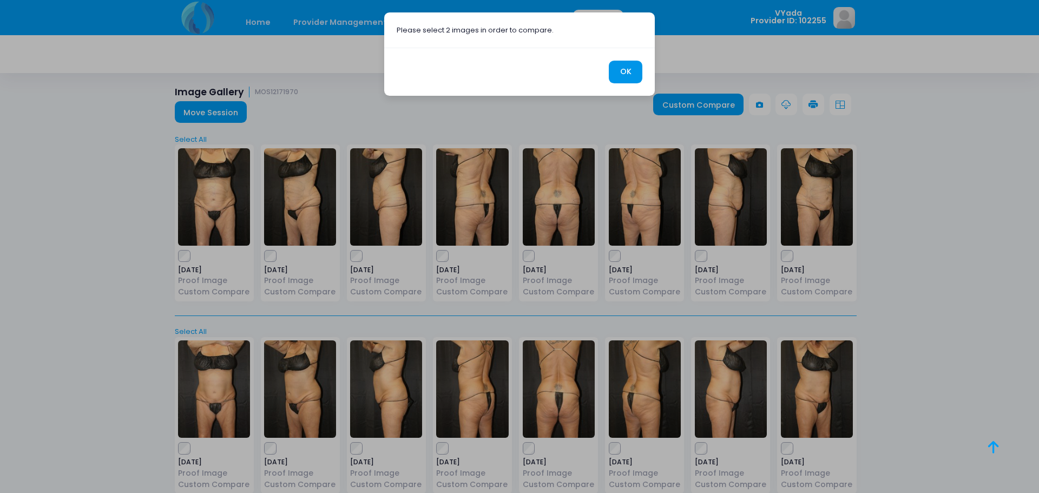
click at [624, 72] on button "OK" at bounding box center [626, 72] width 34 height 23
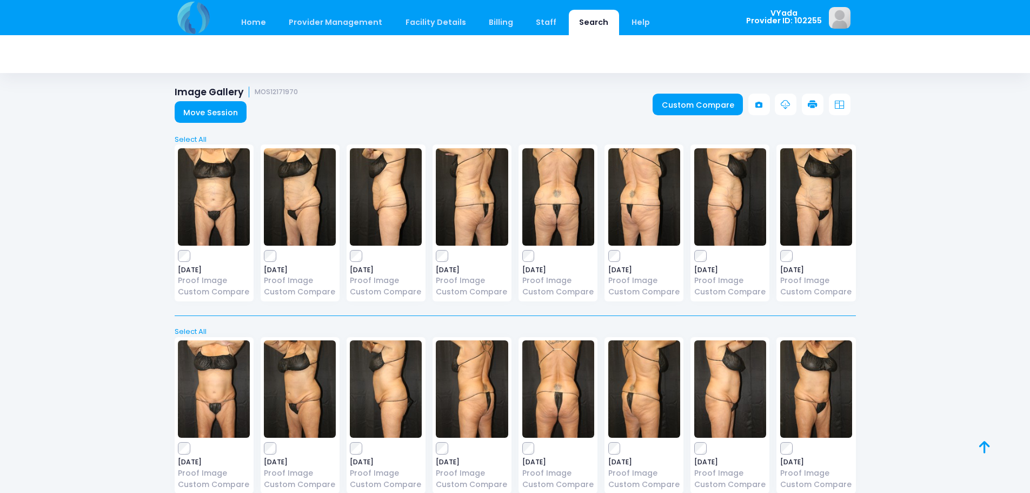
click at [822, 188] on img at bounding box center [817, 196] width 72 height 97
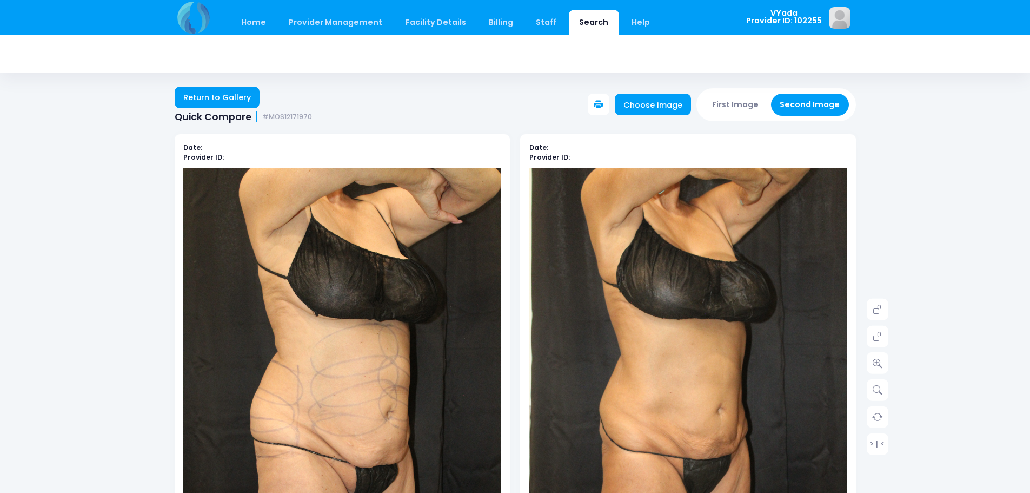
click at [604, 103] on icon at bounding box center [599, 105] width 10 height 10
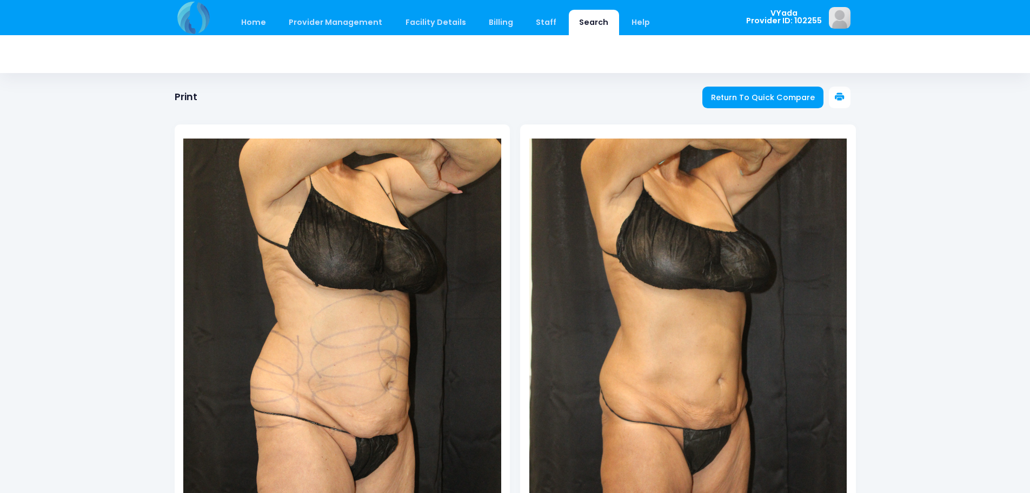
click at [844, 98] on icon at bounding box center [840, 97] width 10 height 10
